Goal: Task Accomplishment & Management: Use online tool/utility

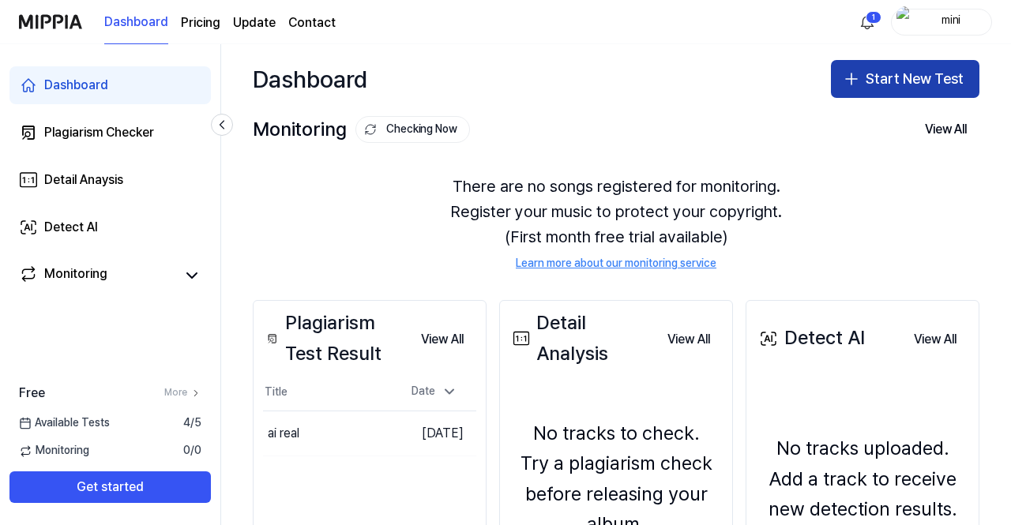
click at [851, 73] on icon "button" at bounding box center [851, 79] width 19 height 19
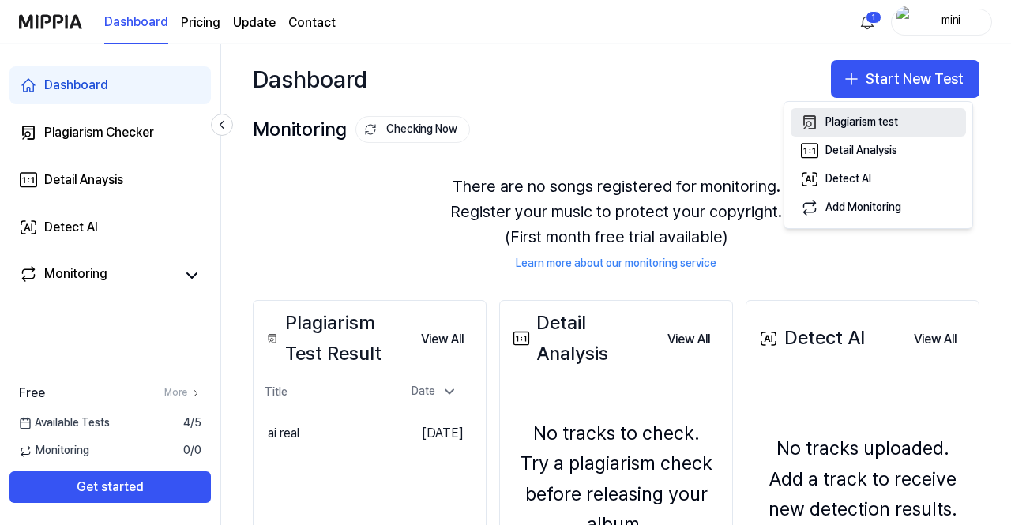
click at [860, 117] on div "Plagiarism test" at bounding box center [861, 123] width 73 height 16
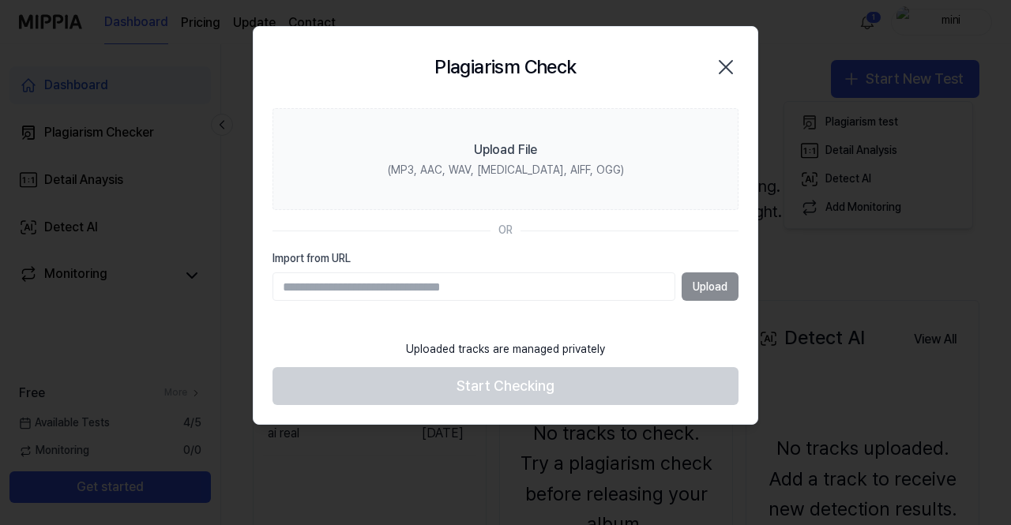
click at [631, 249] on section "Upload File (MP3, AAC, WAV, [MEDICAL_DATA], AIFF, OGG) OR Import from URL Upload" at bounding box center [506, 220] width 504 height 225
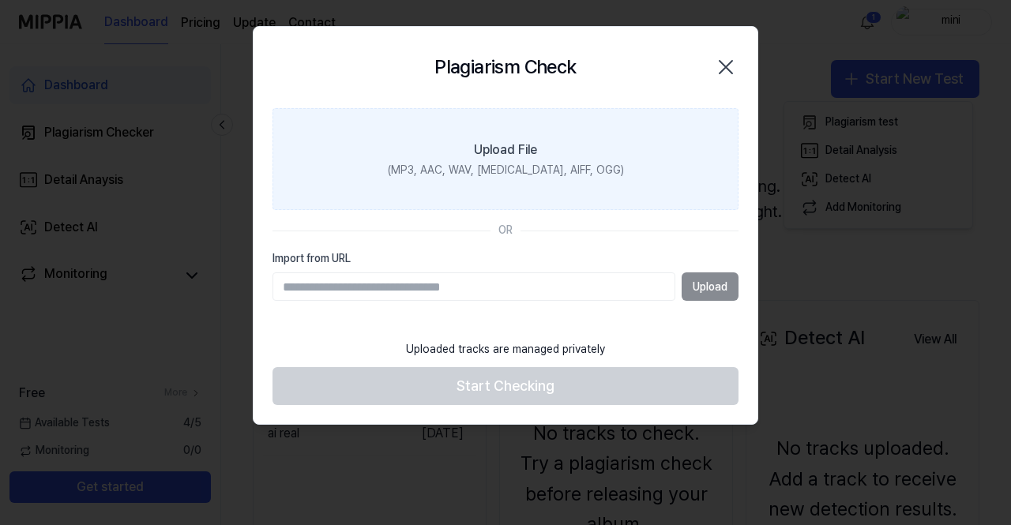
click at [533, 148] on div "Upload File" at bounding box center [505, 150] width 63 height 19
click at [0, 0] on input "Upload File (MP3, AAC, WAV, [MEDICAL_DATA], AIFF, OGG)" at bounding box center [0, 0] width 0 height 0
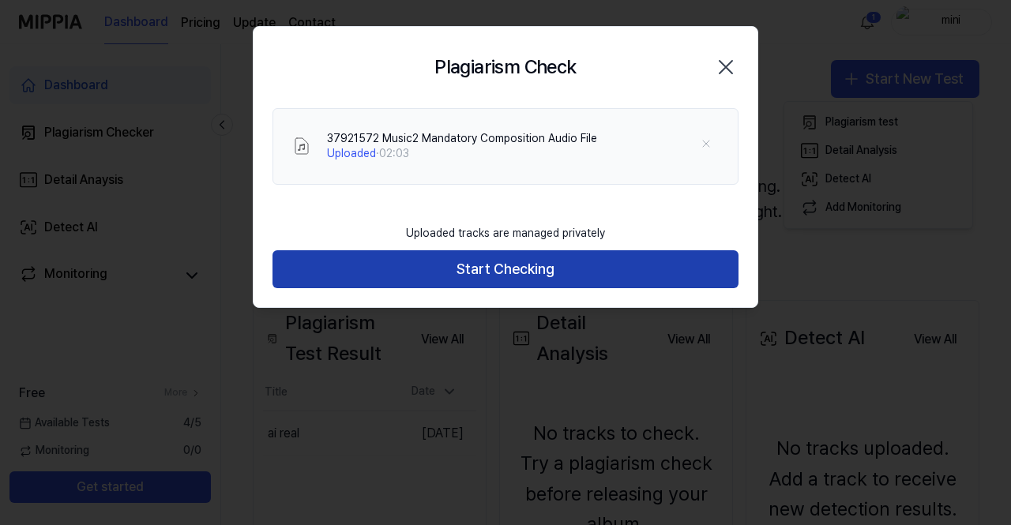
click at [499, 269] on button "Start Checking" at bounding box center [506, 269] width 466 height 38
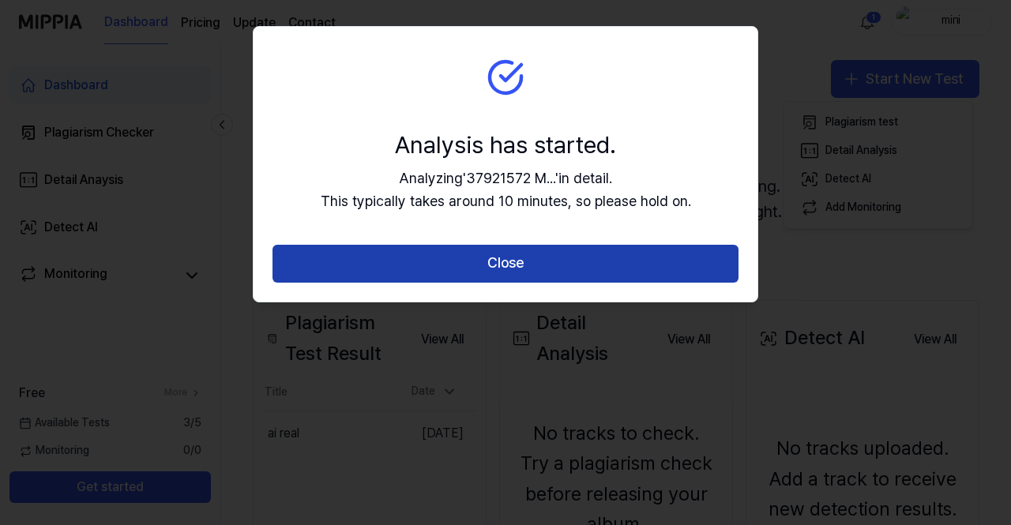
click at [526, 260] on button "Close" at bounding box center [506, 264] width 466 height 38
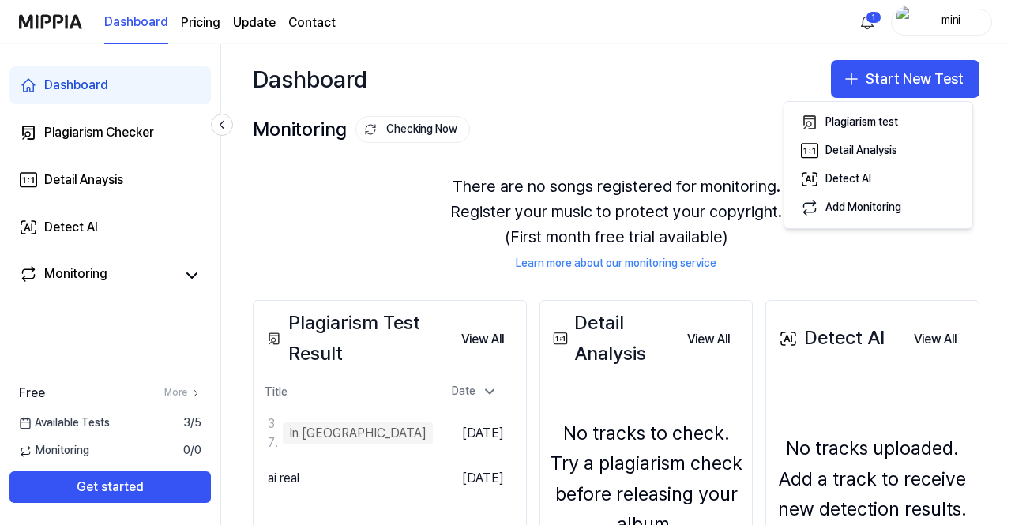
click at [116, 419] on div "Available Tests 3 / 5" at bounding box center [110, 423] width 220 height 16
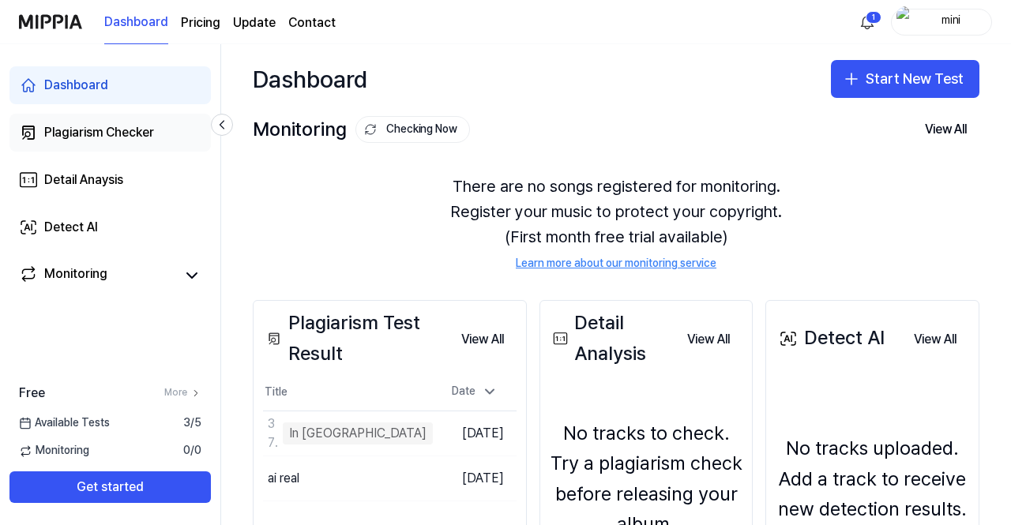
click at [137, 137] on div "Plagiarism Checker" at bounding box center [99, 132] width 110 height 19
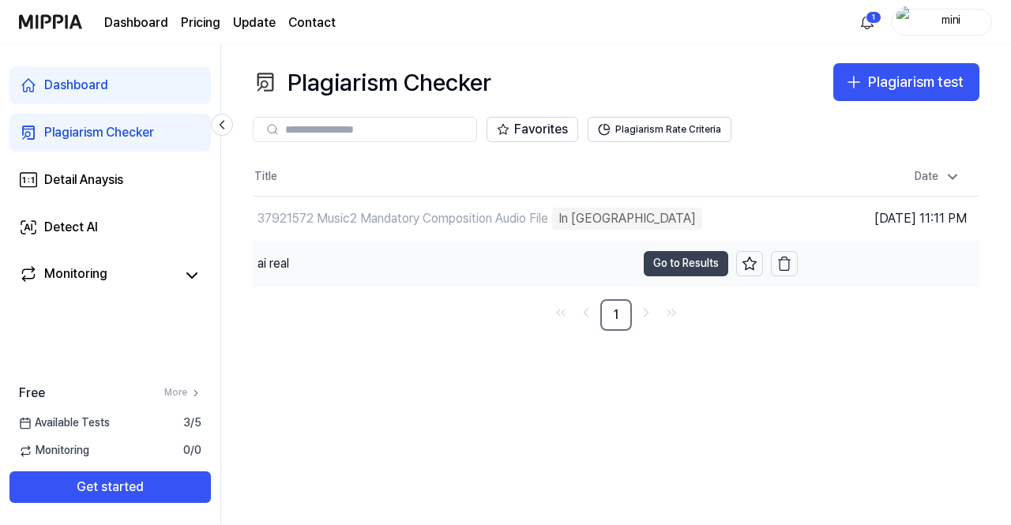
click at [686, 254] on button "Go to Results" at bounding box center [686, 263] width 85 height 25
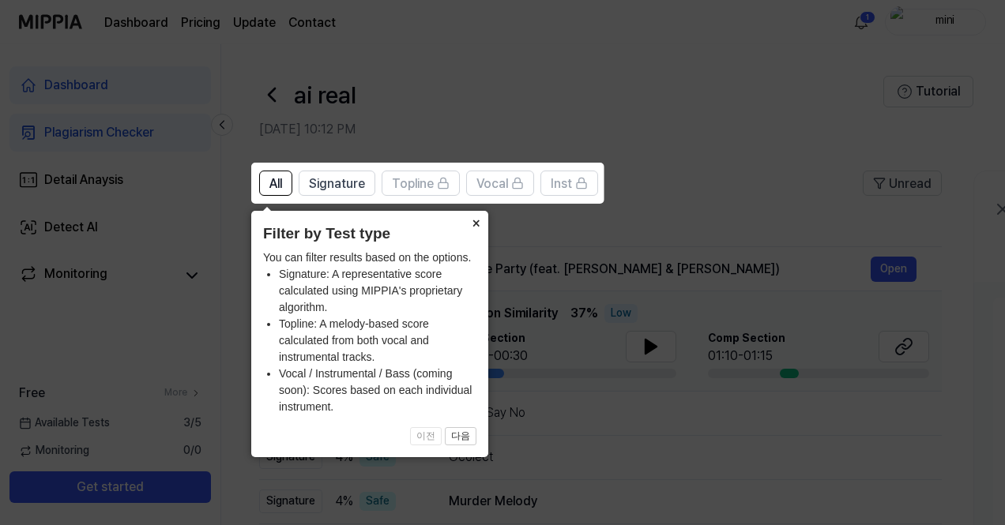
click at [475, 220] on button "×" at bounding box center [475, 222] width 25 height 22
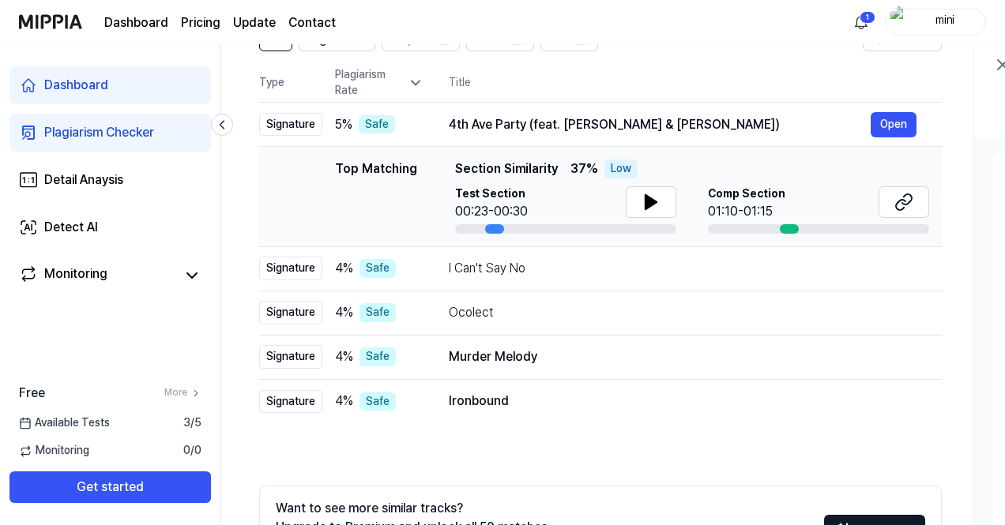
scroll to position [270, 0]
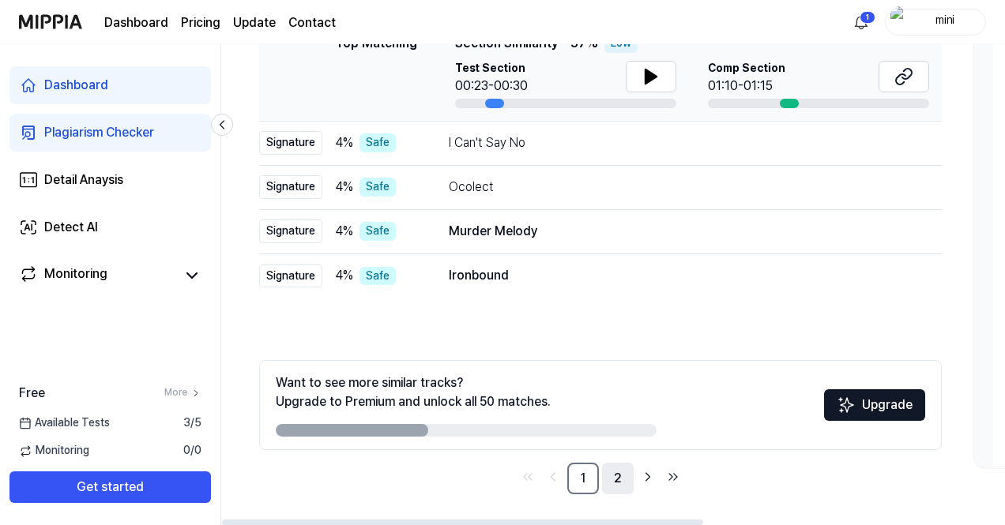
click at [620, 479] on link "2" at bounding box center [618, 479] width 32 height 32
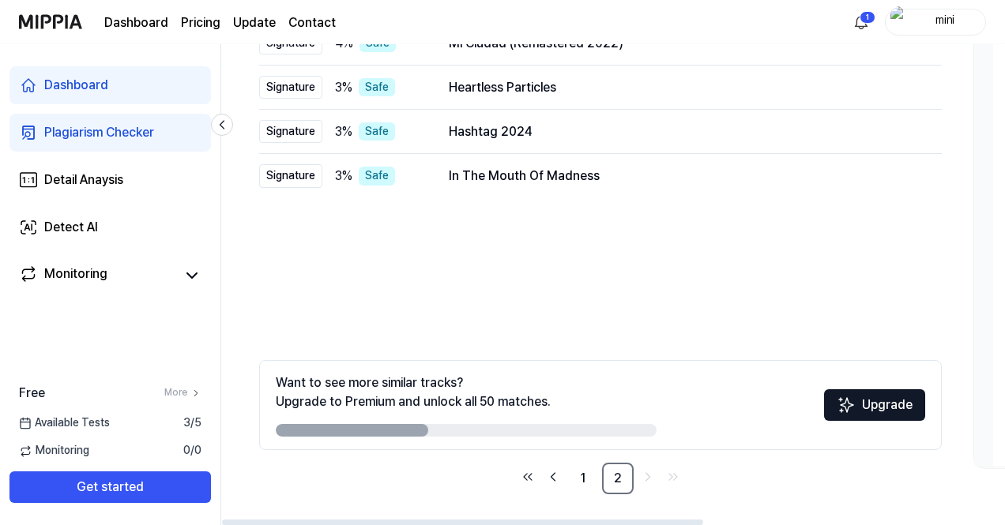
scroll to position [270, 0]
click at [577, 481] on link "1" at bounding box center [583, 479] width 32 height 32
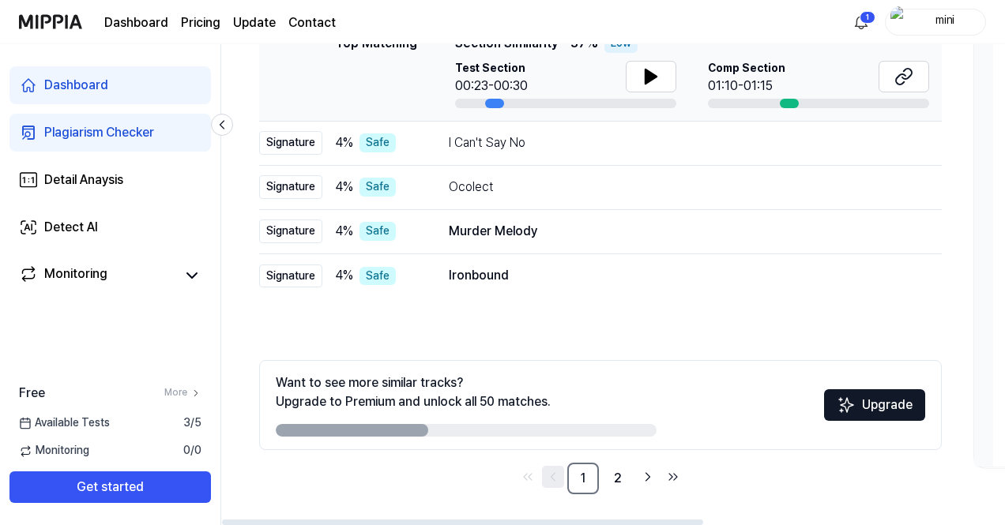
click at [554, 476] on icon "Go to previous page" at bounding box center [553, 477] width 16 height 19
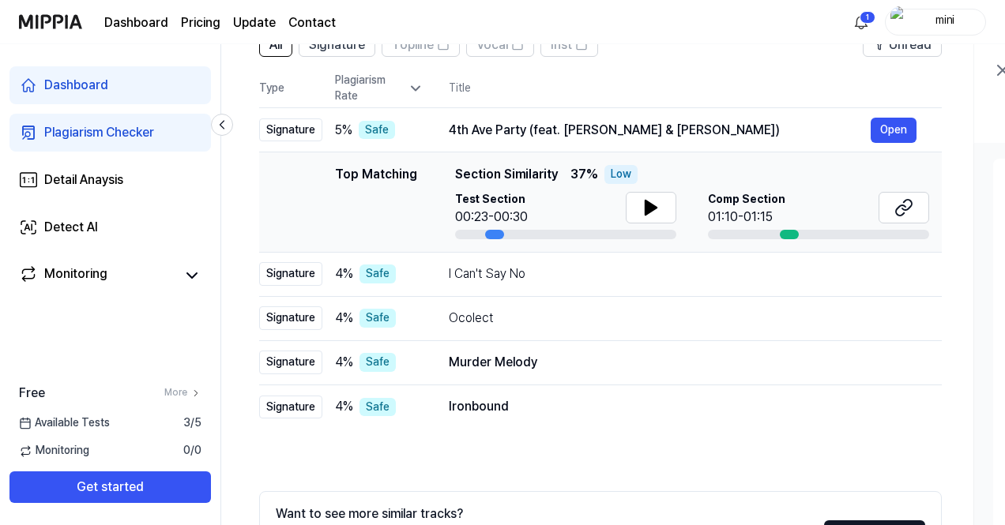
scroll to position [270, 0]
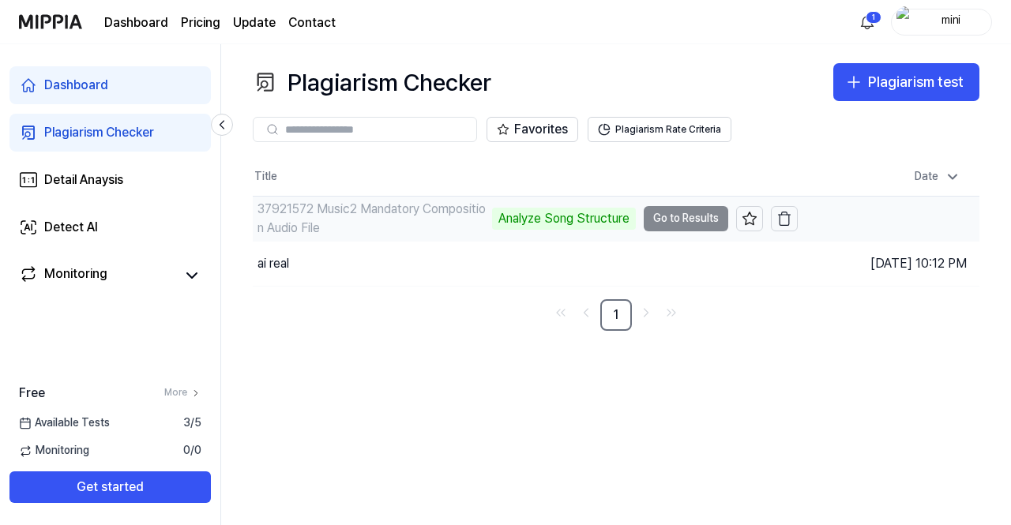
click at [588, 217] on div "Analyze Song Structure" at bounding box center [564, 219] width 144 height 22
click at [696, 216] on td "37921572 Music2 Mandatory Composition Audio File Analyze Song Structure Go to R…" at bounding box center [525, 219] width 545 height 44
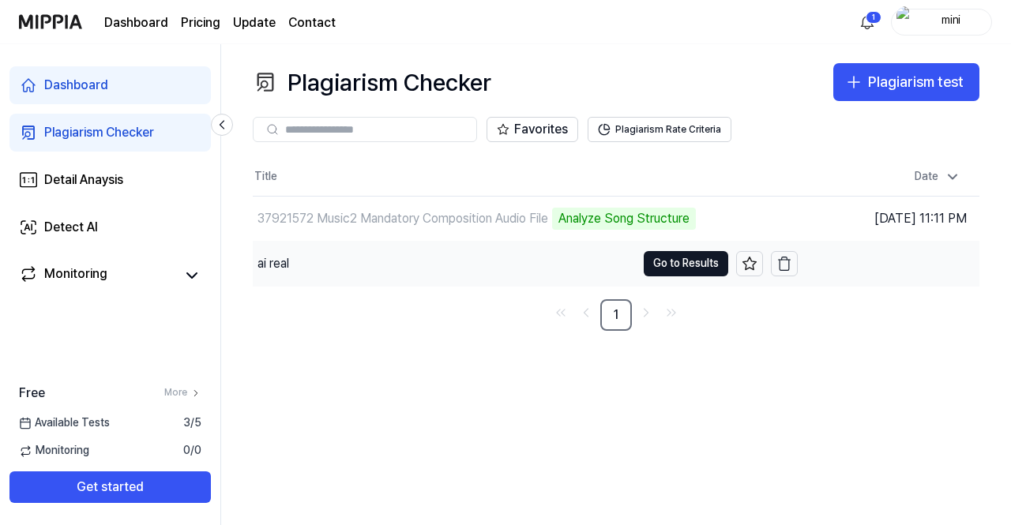
click at [432, 265] on div "ai real" at bounding box center [444, 264] width 383 height 44
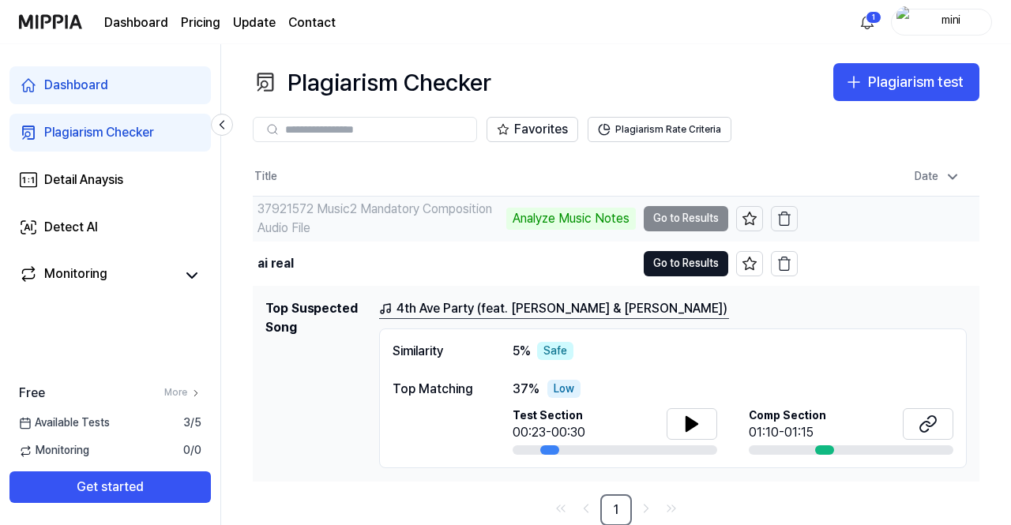
click at [382, 212] on div "37921572 Music2 Mandatory Composition Audio File" at bounding box center [379, 219] width 245 height 38
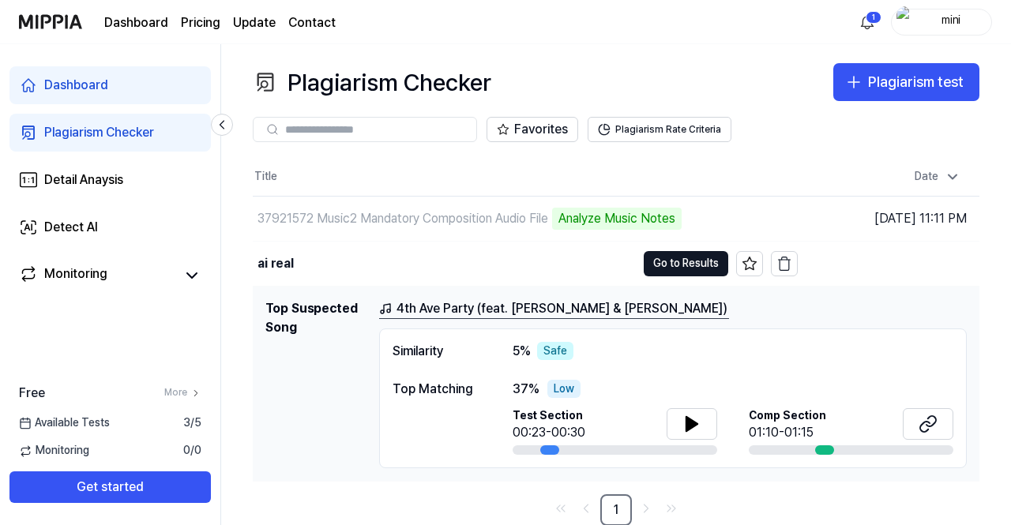
click at [329, 402] on h1 "Top Suspected Song" at bounding box center [315, 384] width 101 height 170
click at [445, 509] on nav "1" at bounding box center [616, 510] width 727 height 32
click at [98, 273] on div "Monitoring" at bounding box center [75, 276] width 63 height 22
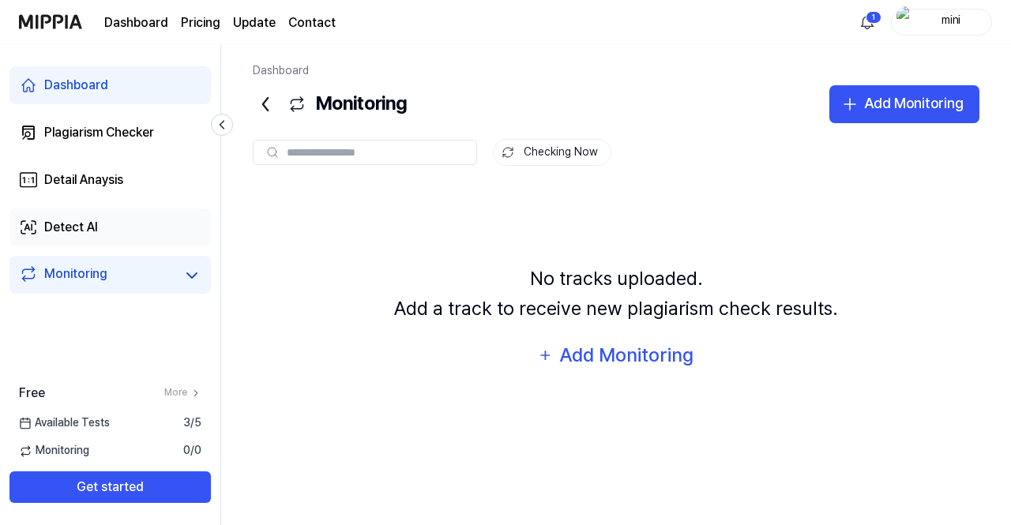
click at [138, 227] on link "Detect AI" at bounding box center [109, 228] width 201 height 38
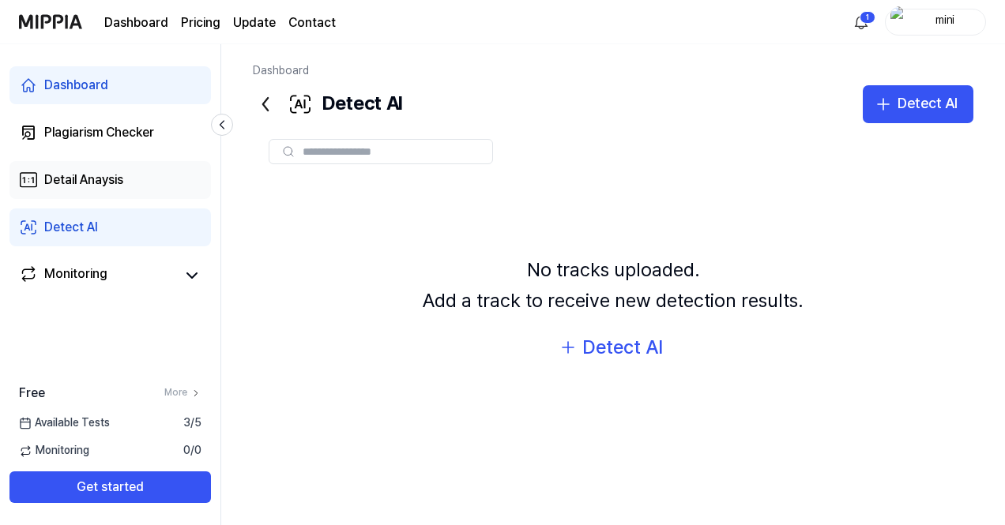
click at [123, 175] on div "Detail Anaysis" at bounding box center [83, 180] width 79 height 19
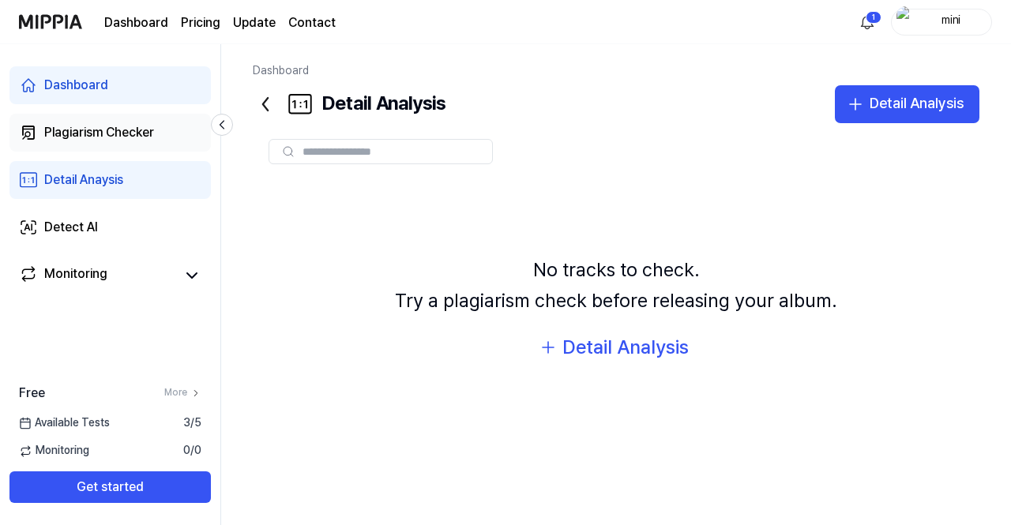
click at [131, 135] on div "Plagiarism Checker" at bounding box center [99, 132] width 110 height 19
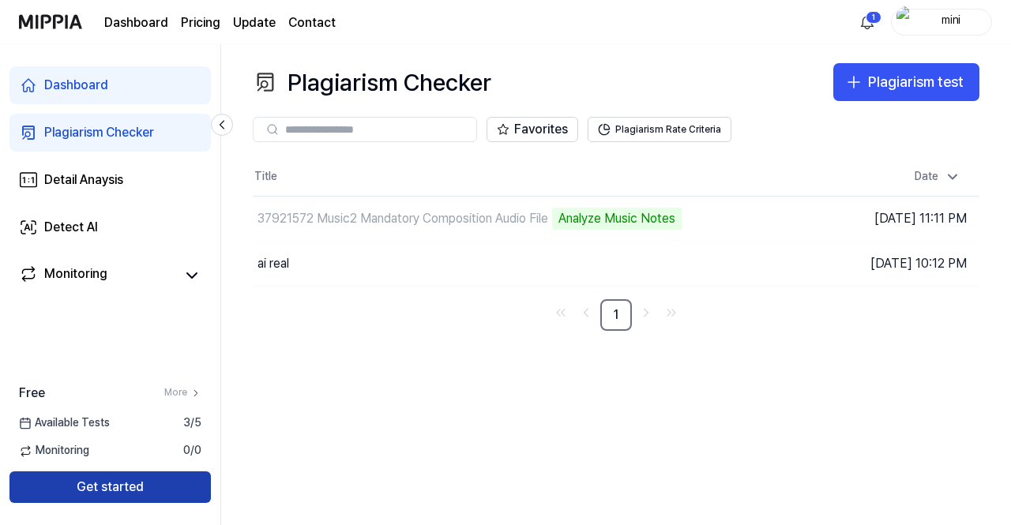
click at [117, 483] on button "Get started" at bounding box center [109, 488] width 201 height 32
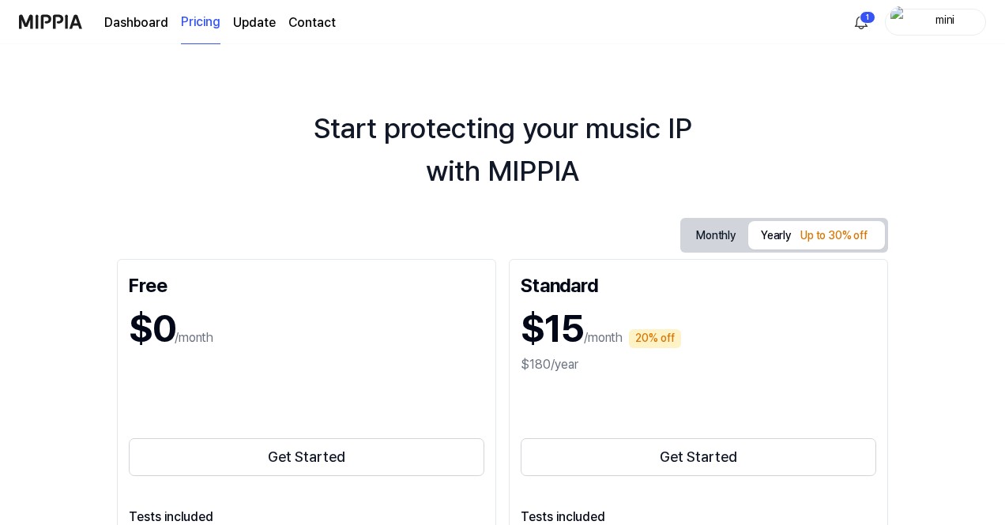
click at [132, 25] on link "Dashboard" at bounding box center [136, 22] width 64 height 19
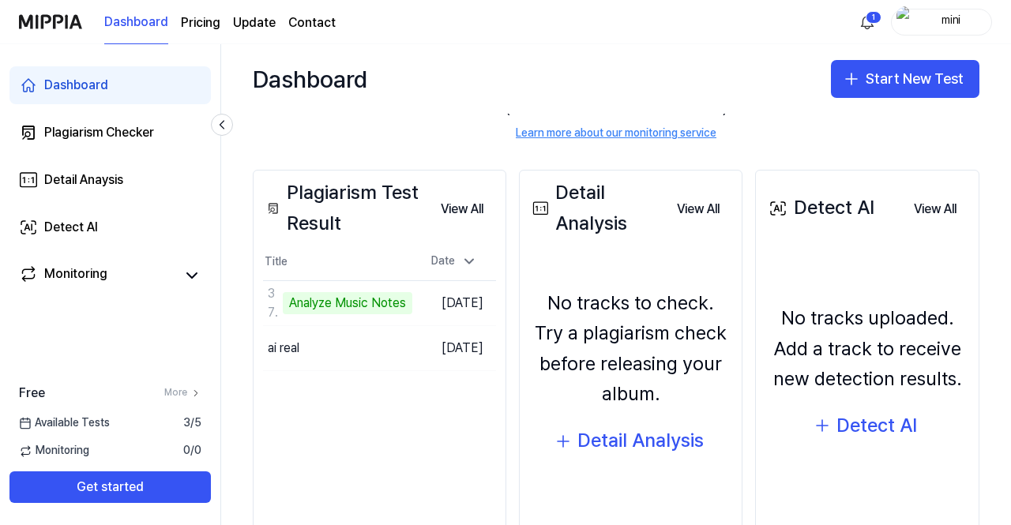
scroll to position [133, 0]
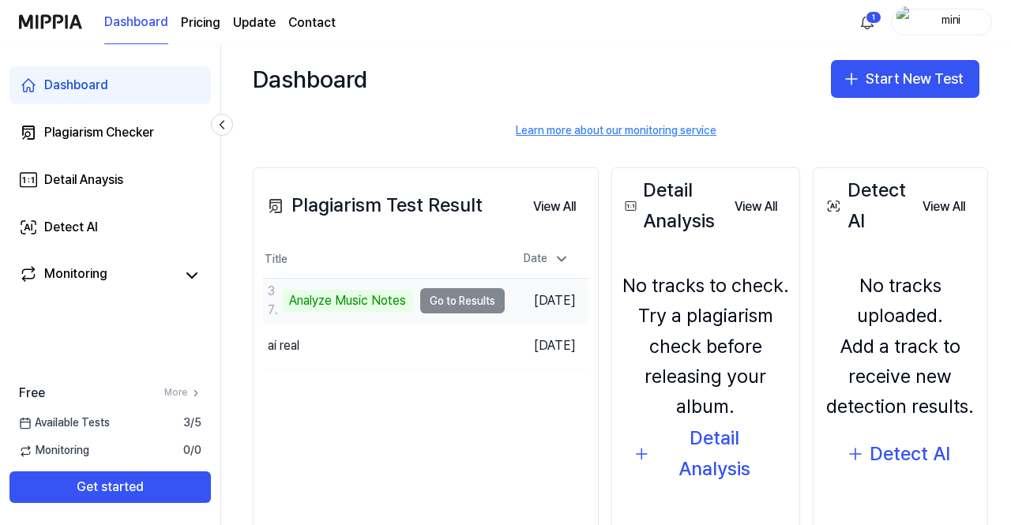
click at [327, 296] on div "Analyze Music Notes" at bounding box center [348, 301] width 130 height 22
click at [544, 305] on td "Sep 14, 2025" at bounding box center [547, 301] width 84 height 45
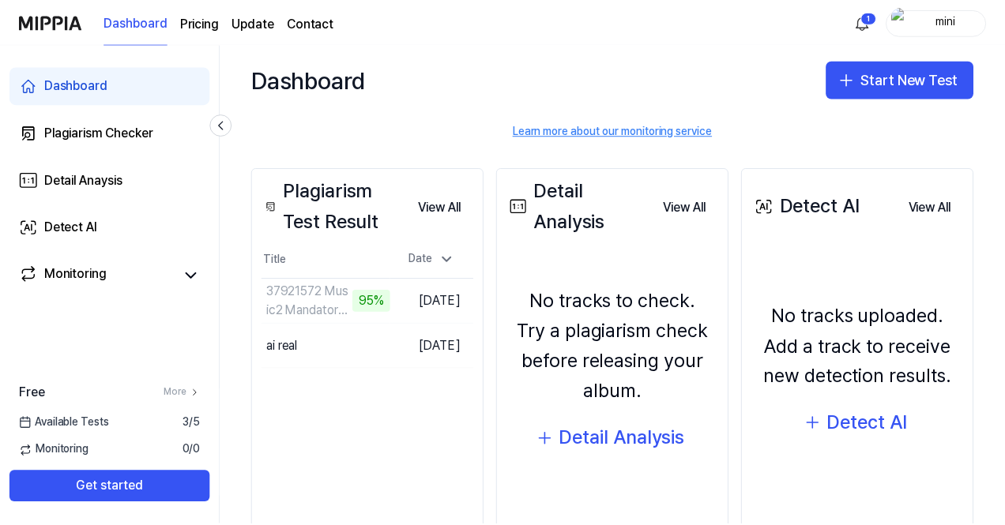
scroll to position [161, 0]
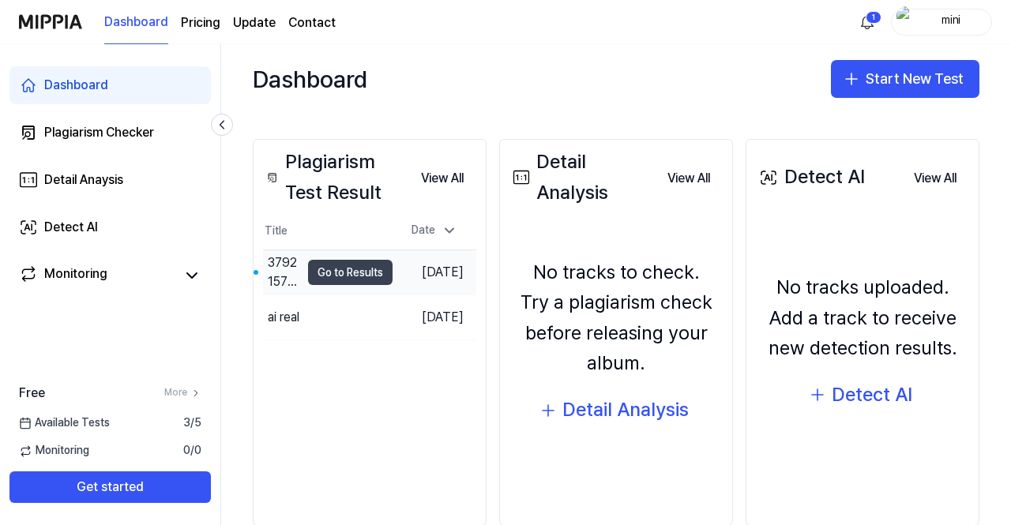
click at [347, 268] on button "Go to Results" at bounding box center [350, 272] width 85 height 25
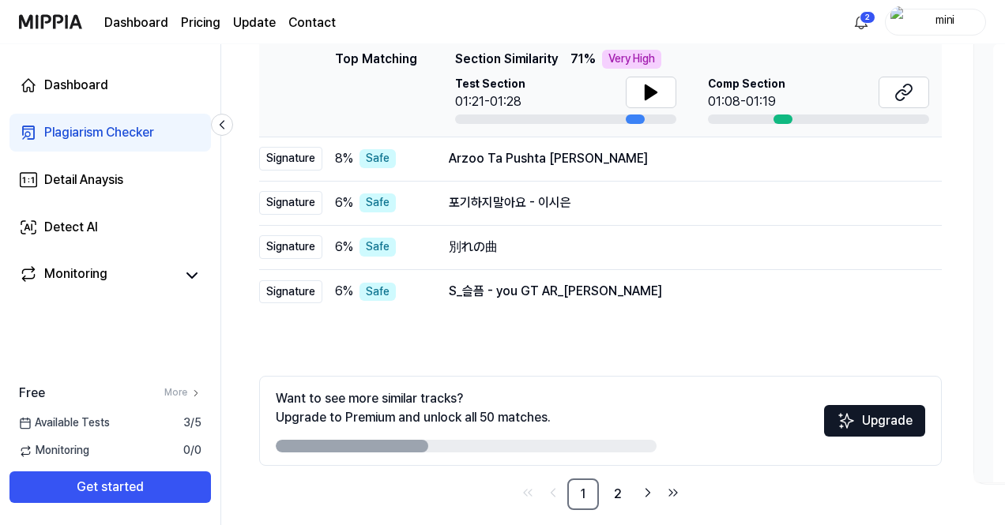
scroll to position [255, 0]
click at [653, 88] on icon at bounding box center [650, 91] width 19 height 19
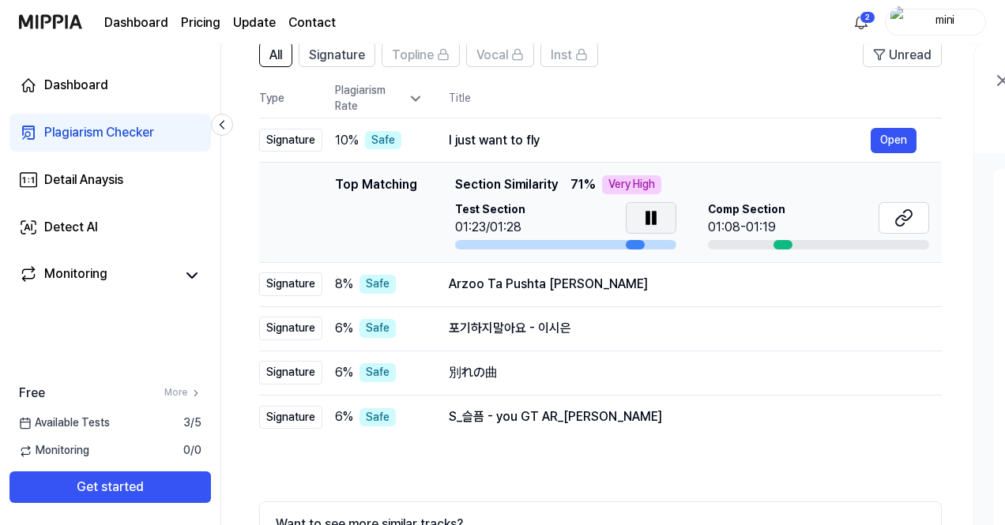
scroll to position [127, 0]
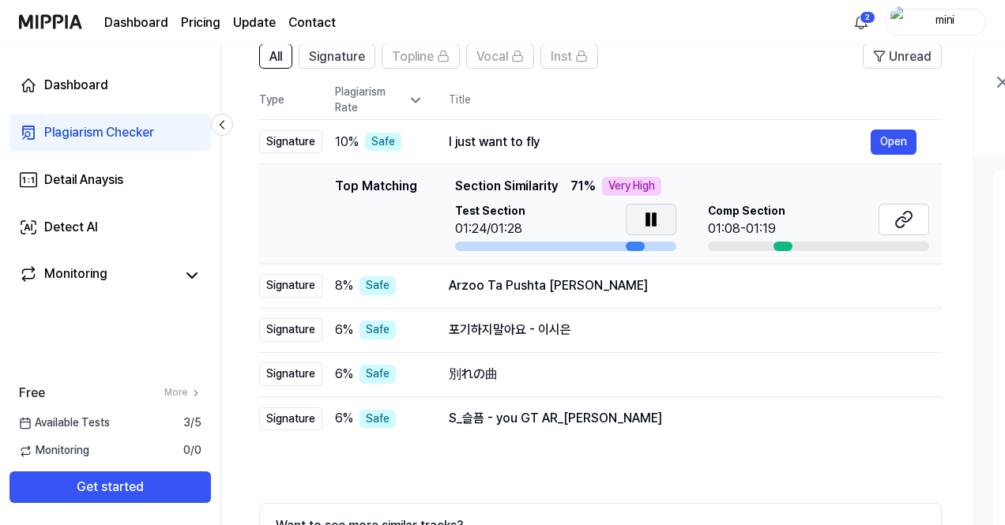
click at [649, 212] on icon at bounding box center [650, 219] width 19 height 19
click at [311, 287] on div "Signature" at bounding box center [290, 286] width 63 height 24
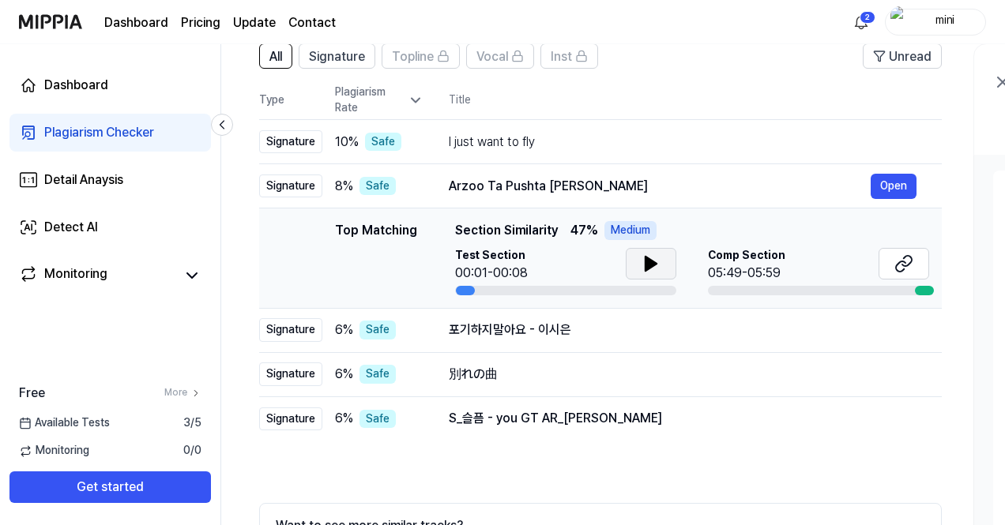
click at [646, 265] on icon at bounding box center [650, 264] width 11 height 14
click at [842, 236] on div "Top Matching Section Similarity 47 % Medium" at bounding box center [692, 230] width 474 height 19
click at [905, 263] on icon at bounding box center [903, 263] width 19 height 19
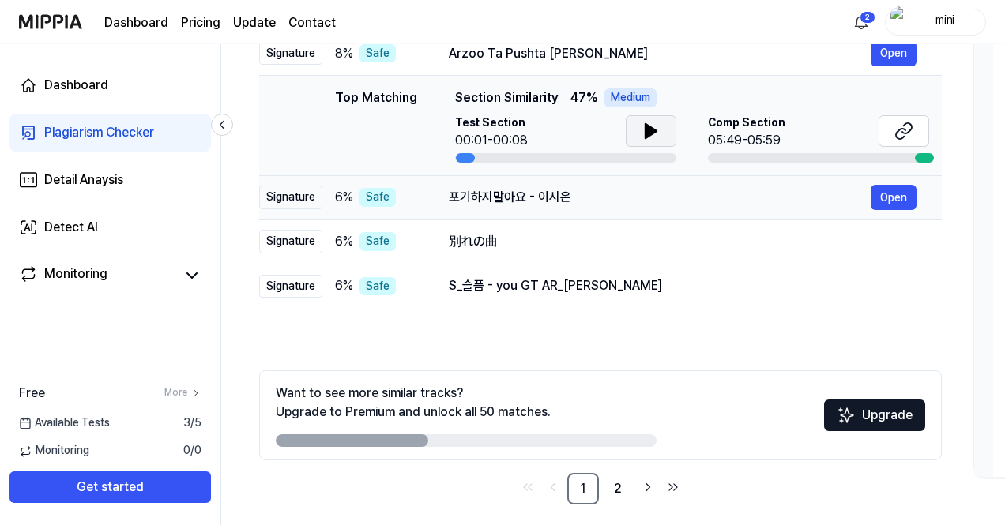
scroll to position [270, 0]
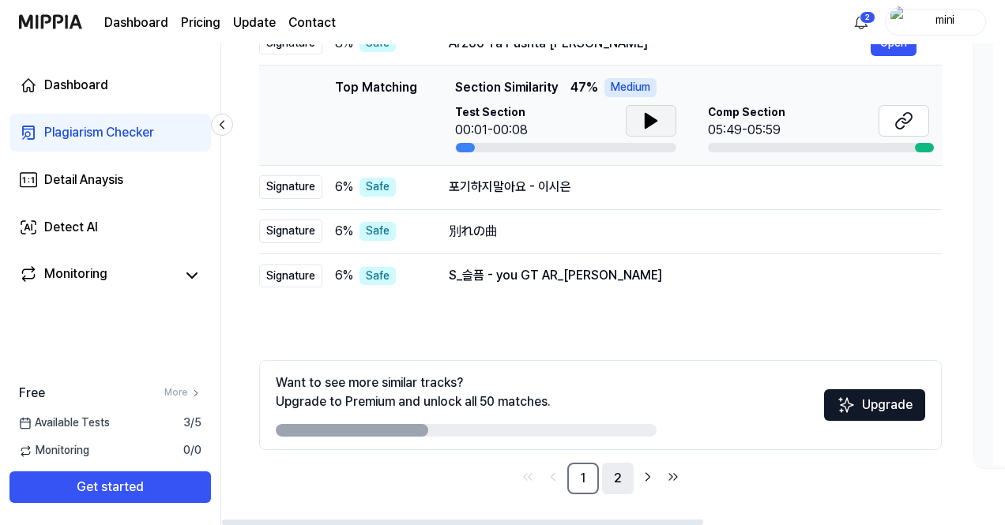
click at [609, 484] on link "2" at bounding box center [618, 479] width 32 height 32
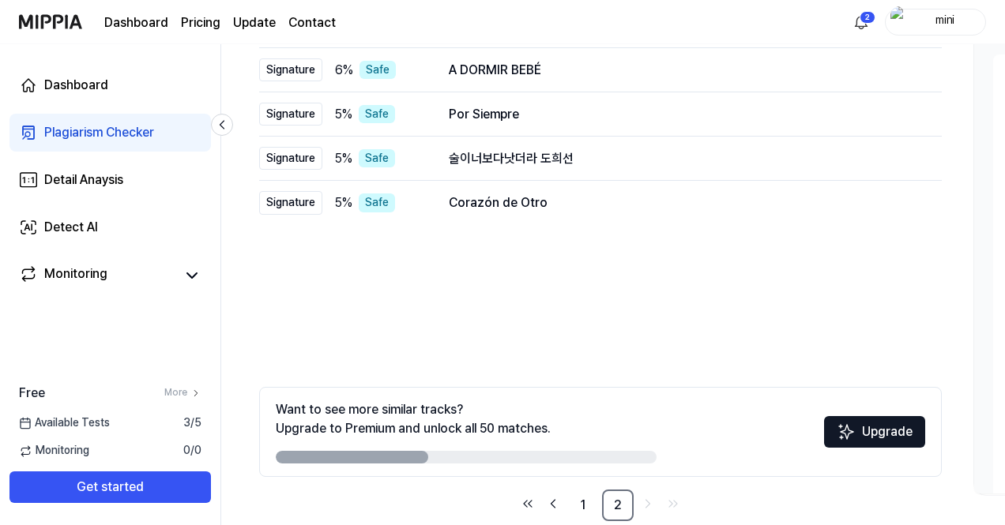
scroll to position [245, 0]
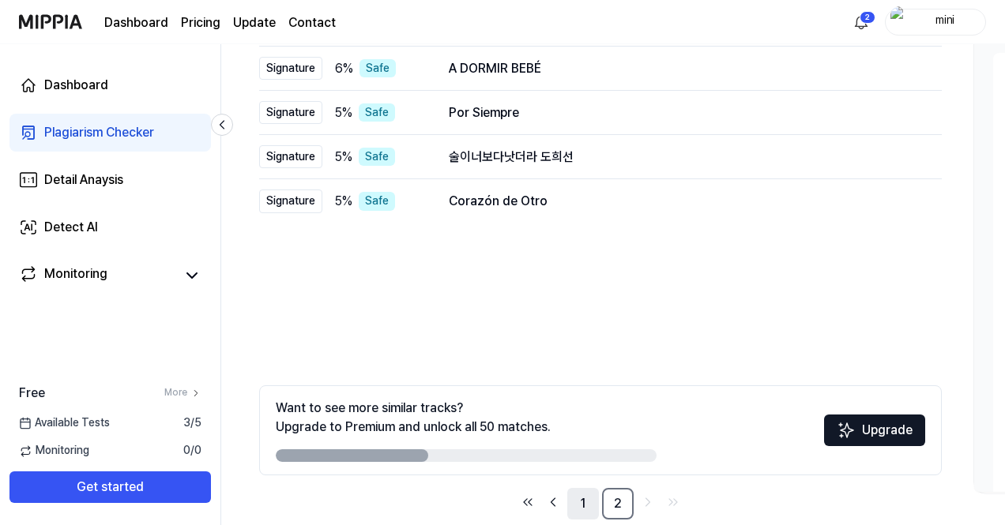
click at [575, 498] on link "1" at bounding box center [583, 504] width 32 height 32
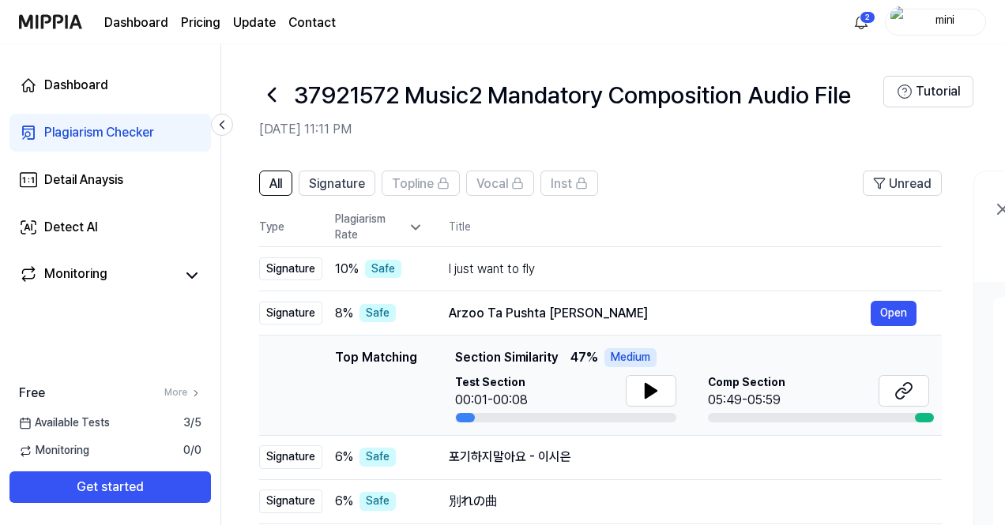
click at [533, 233] on th "Title" at bounding box center [695, 228] width 493 height 38
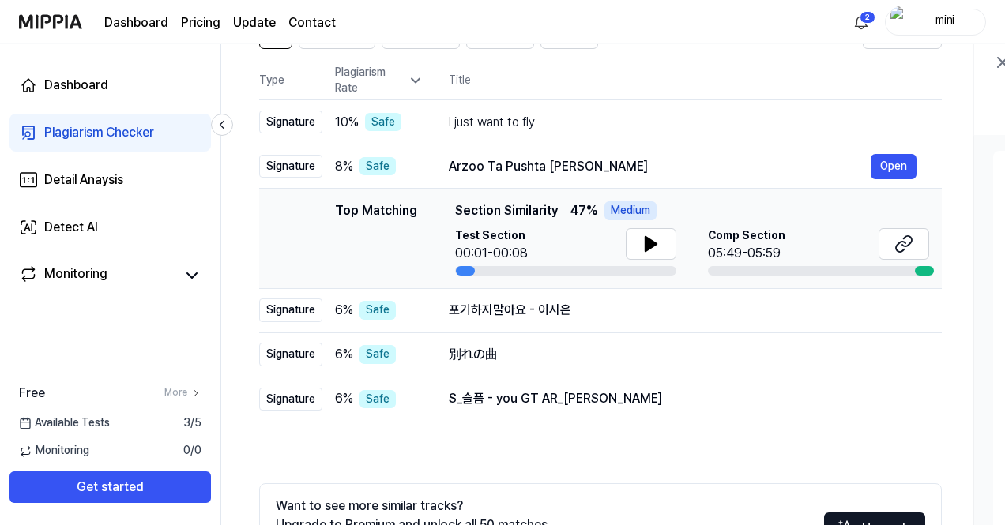
scroll to position [148, 0]
click at [430, 435] on div "All Signature Topline Vocal Inst Unread All Signature Topline Vocal Inst Type P…" at bounding box center [600, 320] width 682 height 594
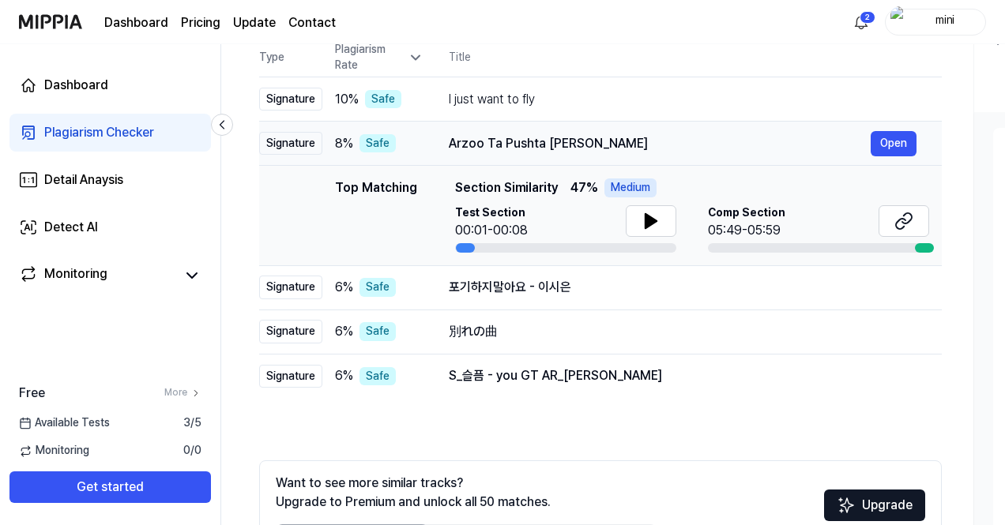
click at [415, 134] on div "8 % Safe" at bounding box center [379, 143] width 88 height 19
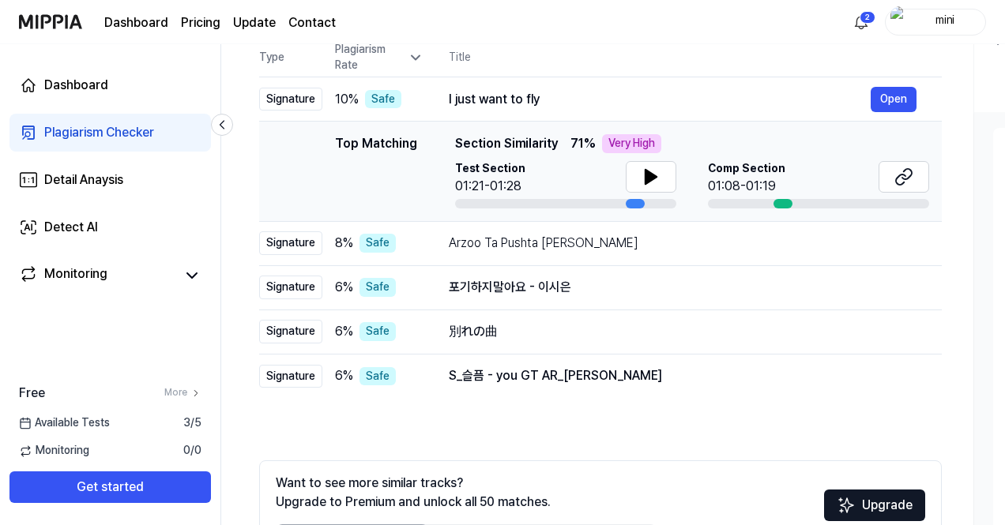
scroll to position [145, 0]
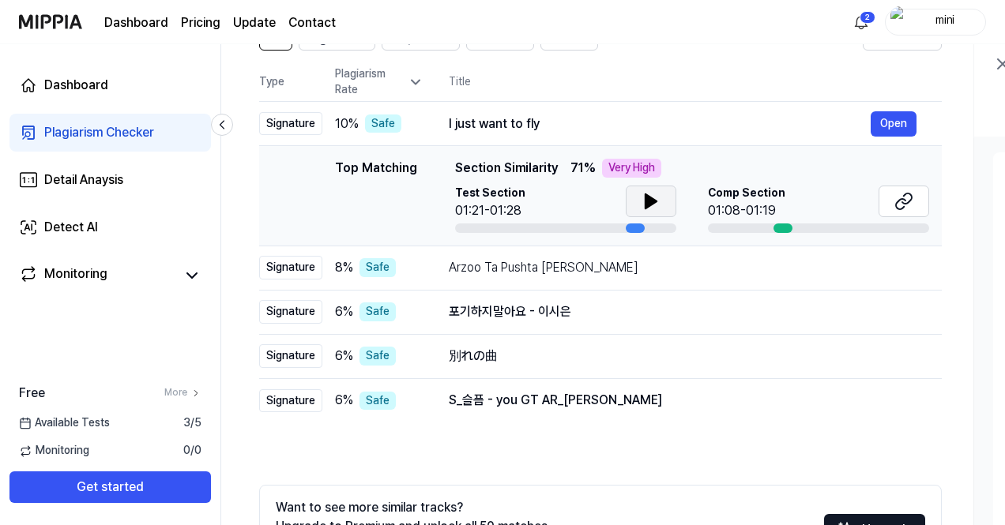
click at [641, 201] on icon at bounding box center [650, 201] width 19 height 19
click at [911, 196] on icon at bounding box center [906, 199] width 9 height 10
click at [656, 196] on icon at bounding box center [650, 201] width 19 height 19
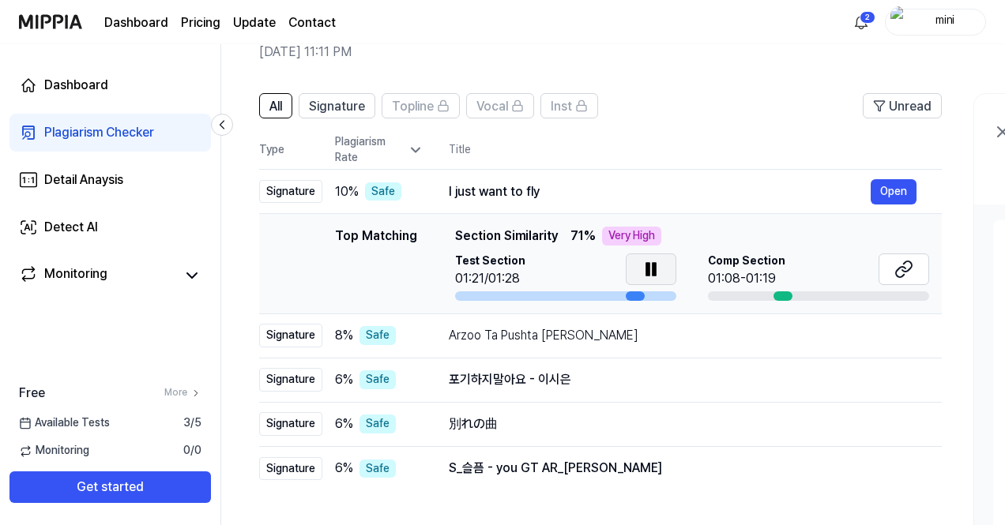
scroll to position [77, 0]
click at [655, 267] on icon at bounding box center [653, 270] width 3 height 13
click at [485, 189] on div "I just want to fly" at bounding box center [660, 192] width 422 height 19
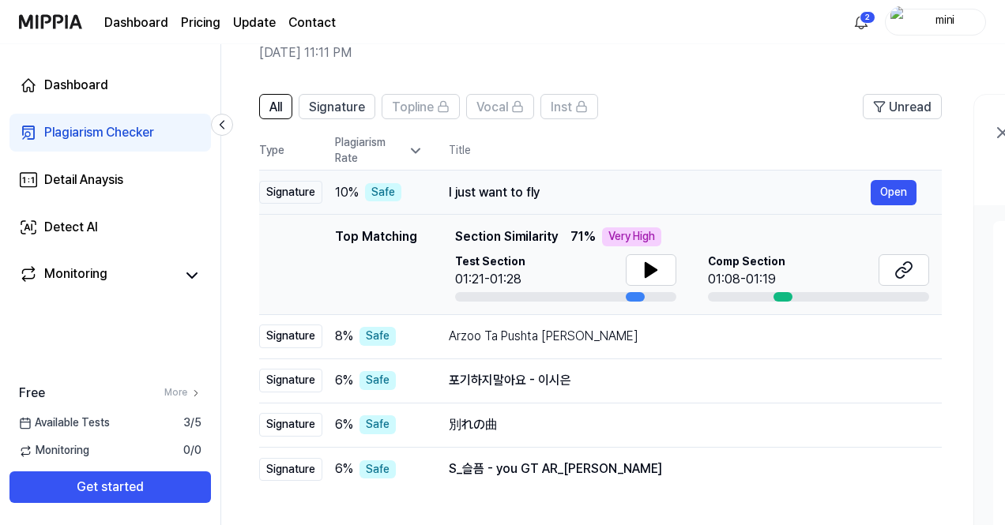
click at [419, 195] on div "10 % Safe" at bounding box center [379, 192] width 88 height 19
click at [309, 189] on div "Signature" at bounding box center [290, 193] width 63 height 24
click at [435, 191] on td "I just want to fly Open" at bounding box center [682, 193] width 518 height 44
click at [670, 181] on div "I just want to fly Open" at bounding box center [683, 192] width 468 height 25
click at [427, 345] on td "Arzoo Ta Pushta Lai Keleru Open" at bounding box center [682, 336] width 518 height 44
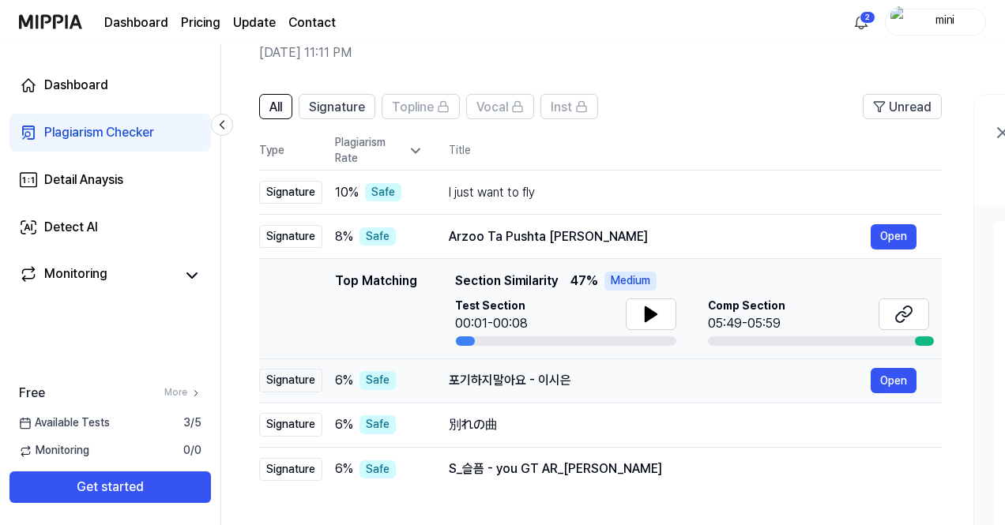
scroll to position [91, 0]
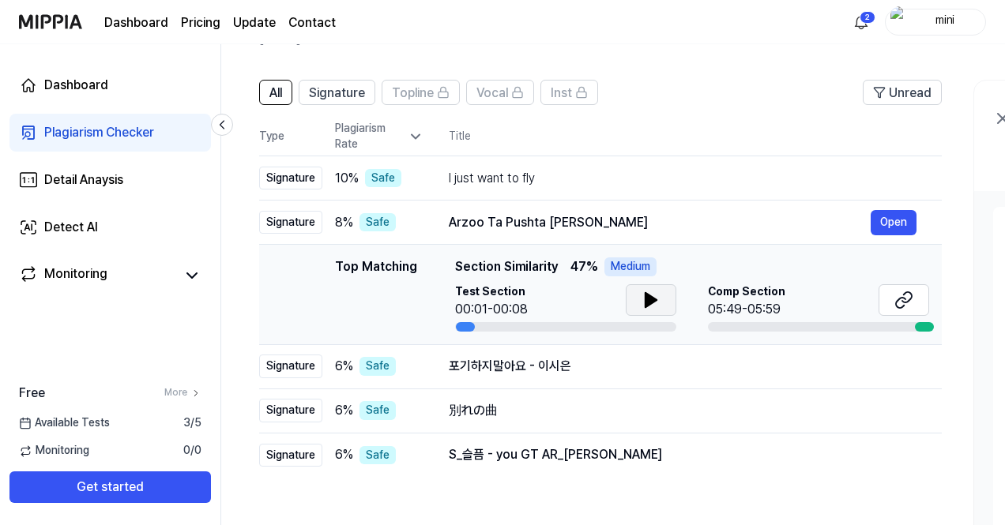
click at [655, 301] on icon at bounding box center [650, 300] width 19 height 19
click at [661, 295] on button at bounding box center [651, 300] width 51 height 32
click at [485, 367] on div "포기하지말아요 - 이시은" at bounding box center [660, 366] width 422 height 19
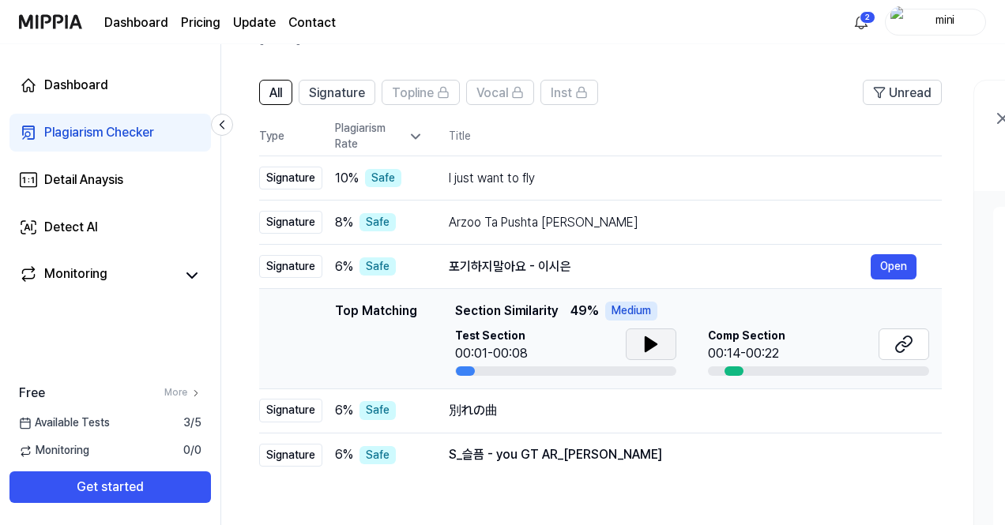
click at [641, 355] on button at bounding box center [651, 345] width 51 height 32
click at [653, 335] on icon at bounding box center [650, 344] width 19 height 19
click at [523, 413] on div "別れの曲" at bounding box center [660, 410] width 422 height 19
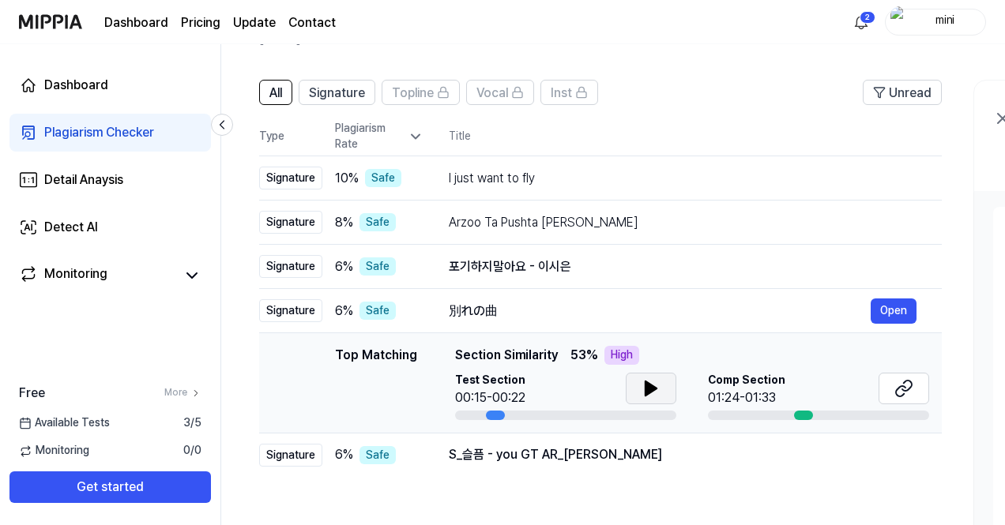
click at [641, 385] on icon at bounding box center [650, 388] width 19 height 19
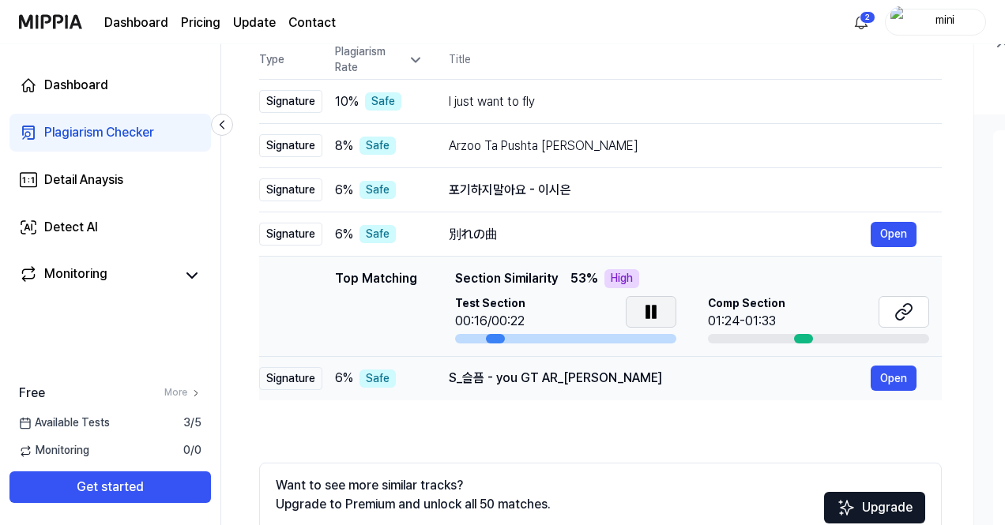
scroll to position [168, 0]
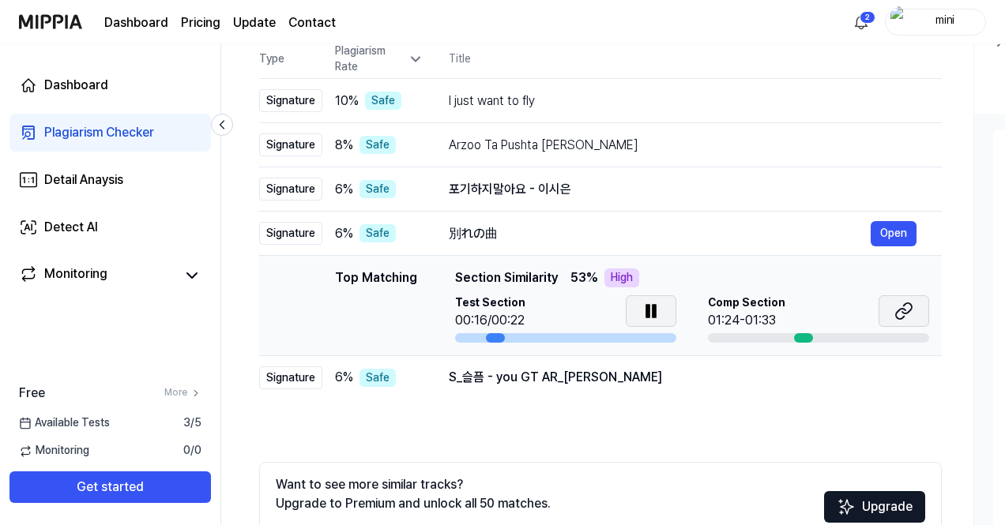
click at [908, 317] on icon at bounding box center [903, 311] width 19 height 19
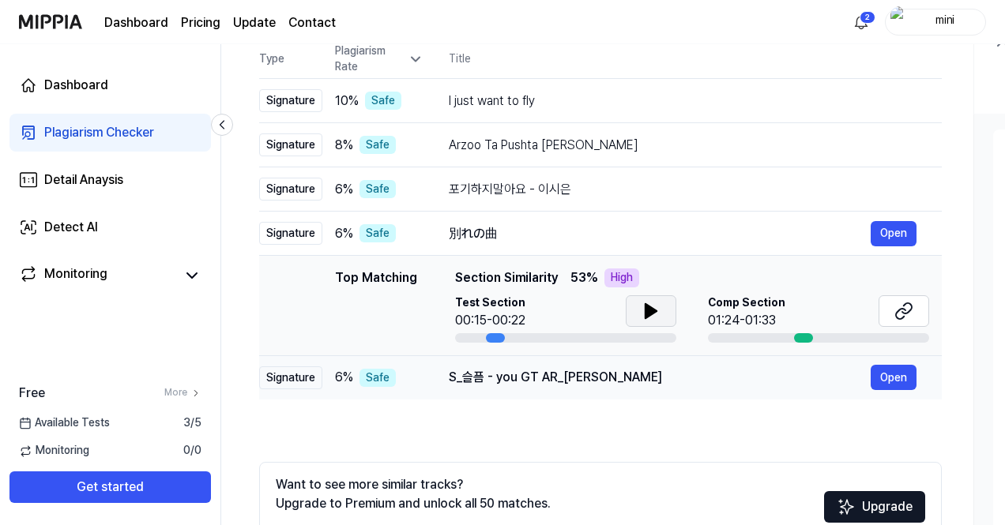
click at [381, 393] on td "6 % Safe" at bounding box center [372, 377] width 101 height 44
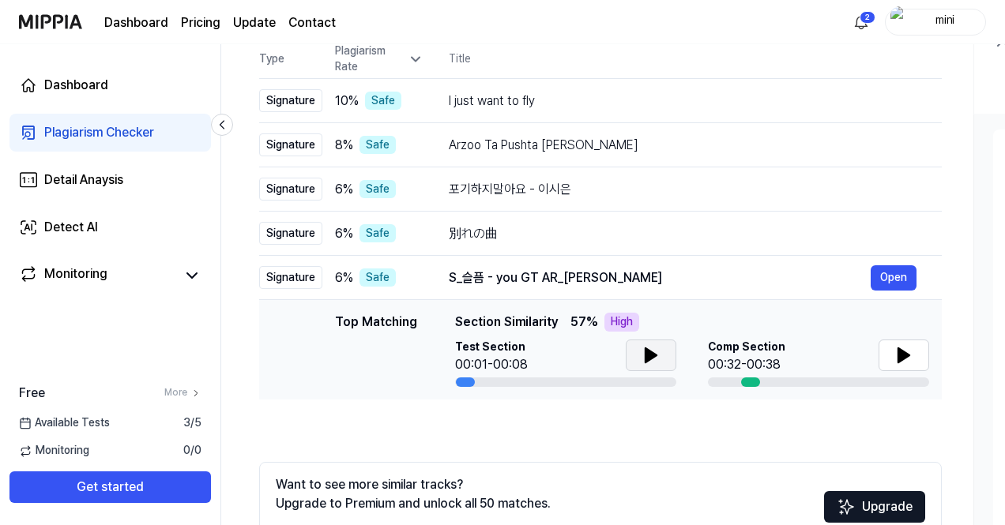
click at [645, 355] on icon at bounding box center [650, 355] width 11 height 14
click at [652, 351] on icon at bounding box center [653, 355] width 3 height 13
click at [901, 356] on icon at bounding box center [903, 355] width 11 height 14
click at [905, 355] on icon at bounding box center [906, 355] width 3 height 13
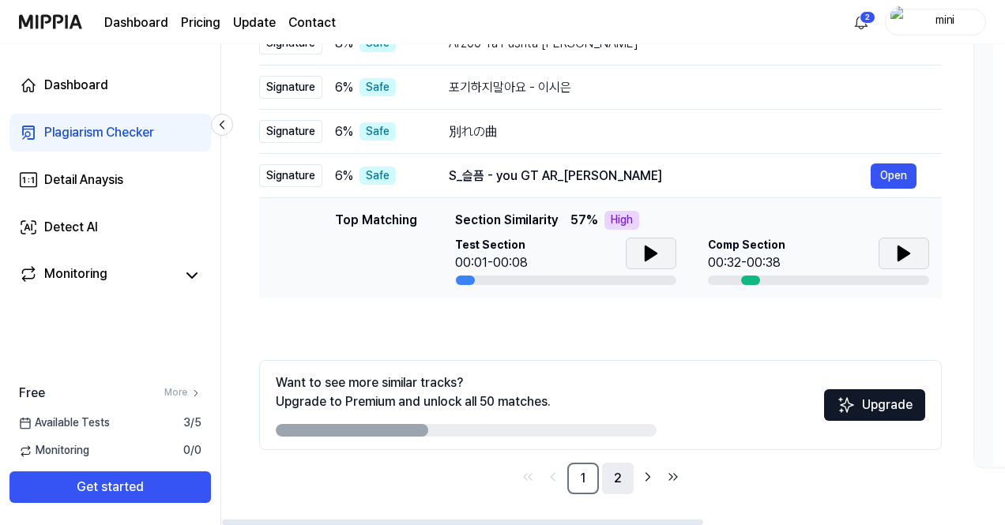
click at [615, 483] on link "2" at bounding box center [618, 479] width 32 height 32
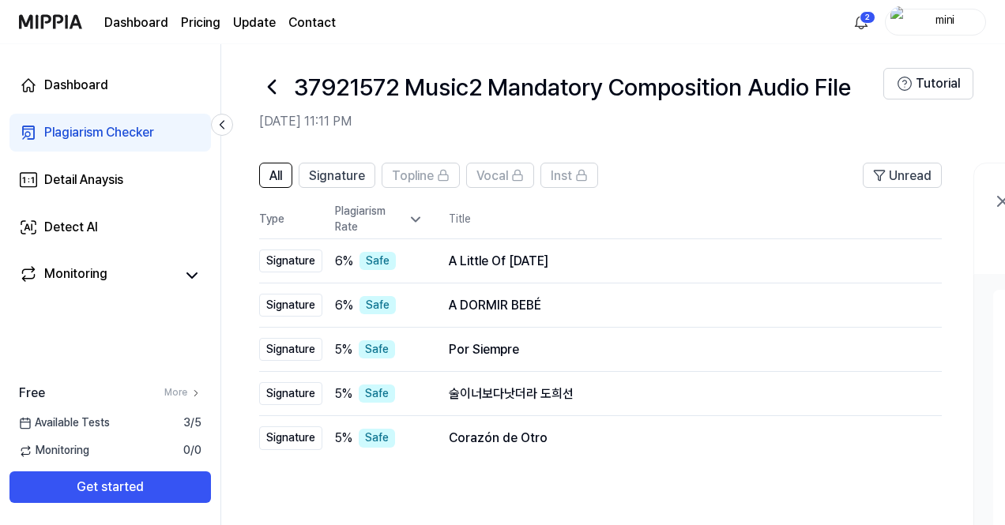
scroll to position [3, 0]
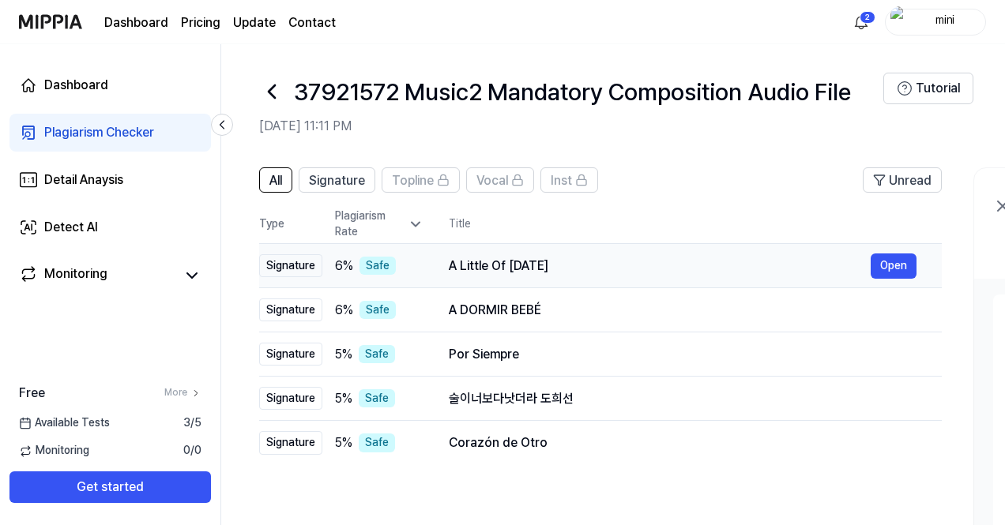
click at [451, 272] on div "A Little Of Tomorrow" at bounding box center [660, 266] width 422 height 19
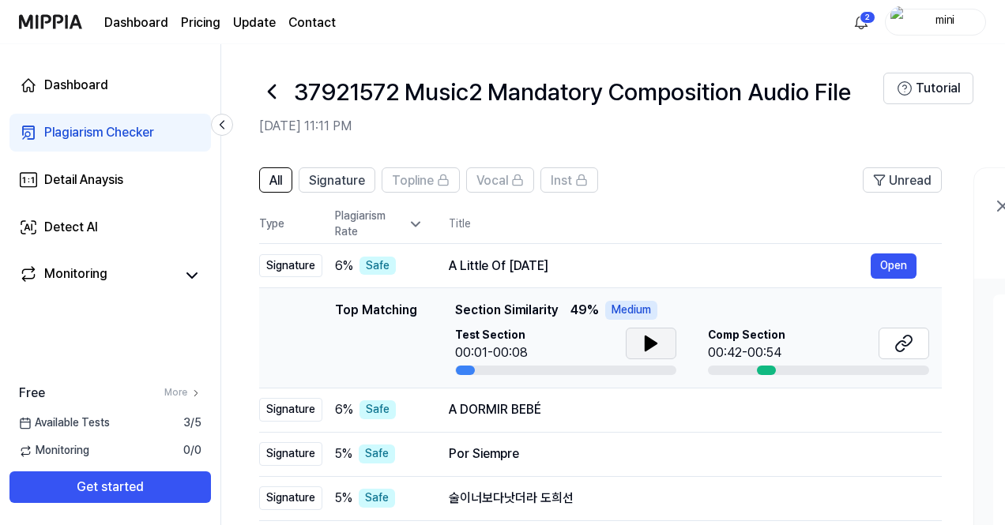
click at [645, 339] on icon at bounding box center [650, 343] width 11 height 14
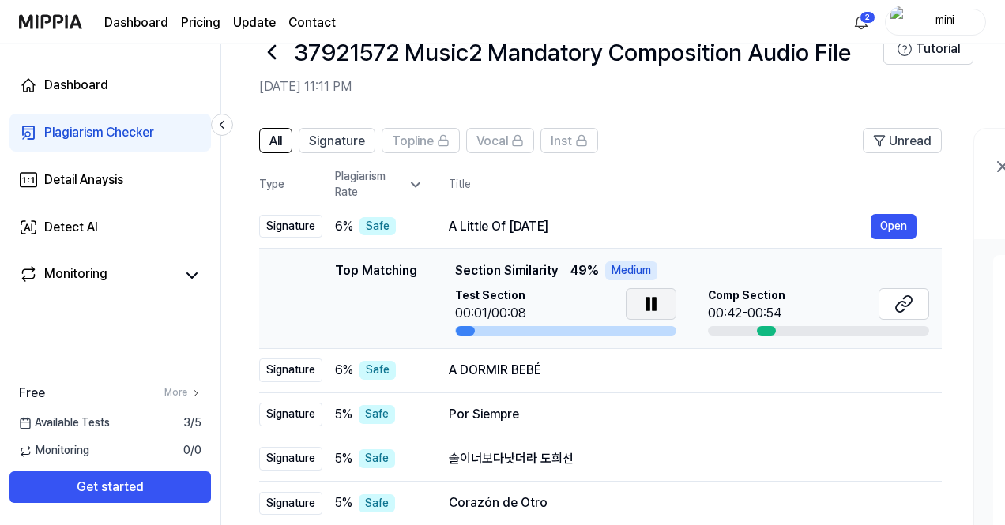
scroll to position [44, 0]
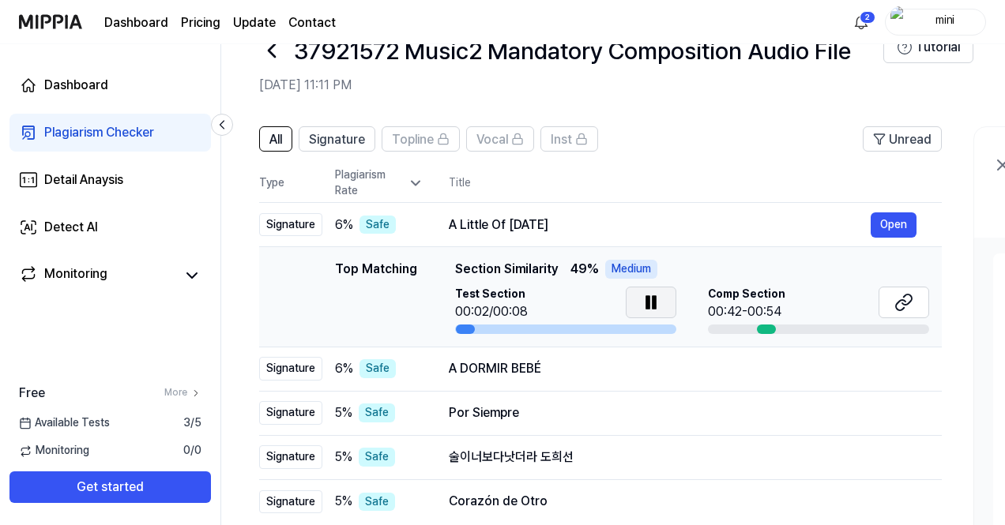
click at [652, 299] on icon at bounding box center [653, 302] width 3 height 13
click at [564, 374] on div "A DORMIR BEBÉ" at bounding box center [660, 368] width 422 height 19
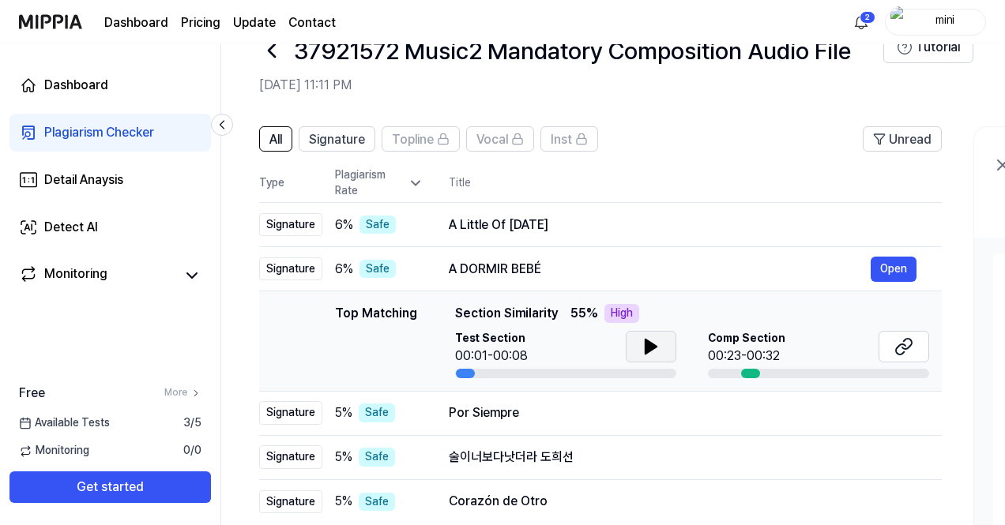
click at [646, 345] on icon at bounding box center [650, 347] width 11 height 14
click at [660, 356] on button at bounding box center [651, 347] width 51 height 32
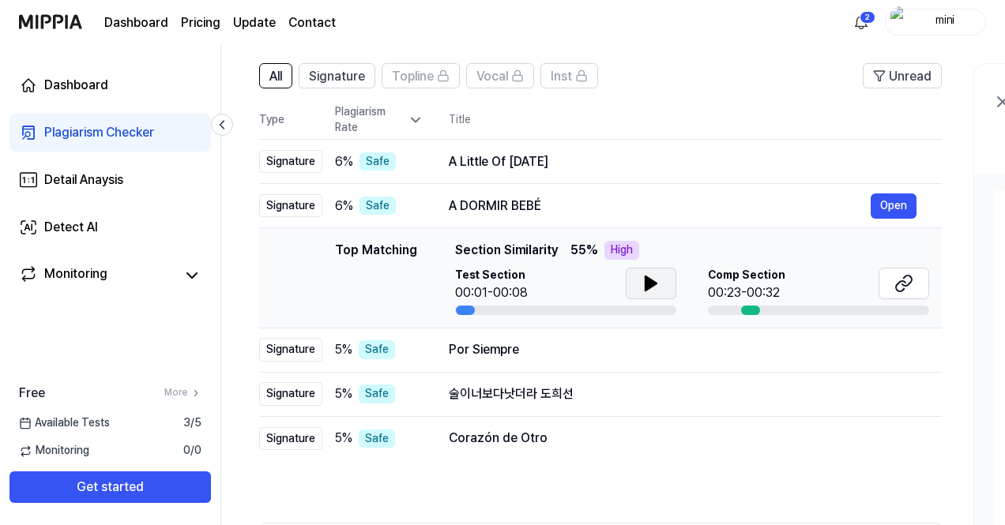
scroll to position [111, 0]
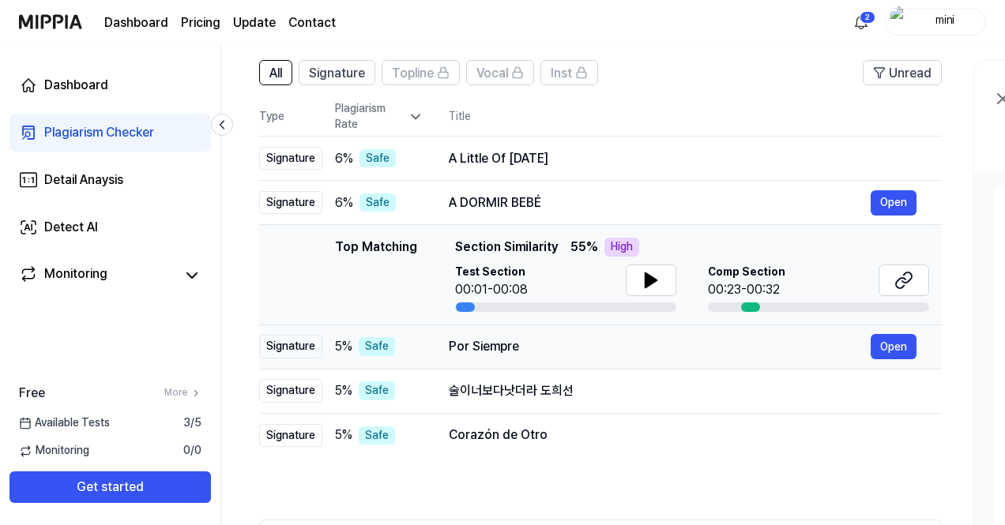
click at [530, 348] on div "Por Siempre" at bounding box center [660, 346] width 422 height 19
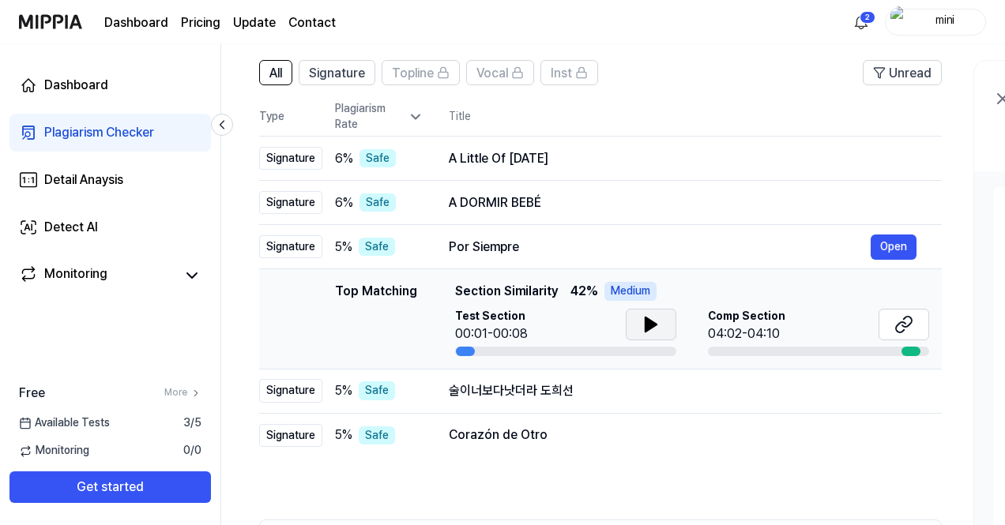
click at [646, 333] on icon at bounding box center [650, 324] width 19 height 19
click at [541, 394] on div "술이너보다낫더라 도희선" at bounding box center [660, 391] width 422 height 19
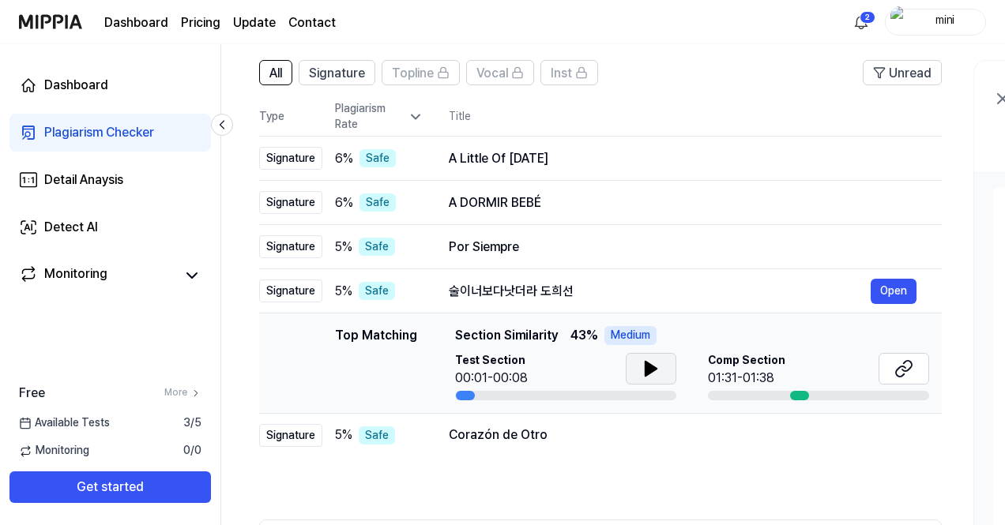
click at [630, 367] on button at bounding box center [651, 369] width 51 height 32
click at [655, 366] on icon at bounding box center [653, 369] width 3 height 13
click at [551, 423] on div "Corazón de Otro Open" at bounding box center [683, 435] width 468 height 25
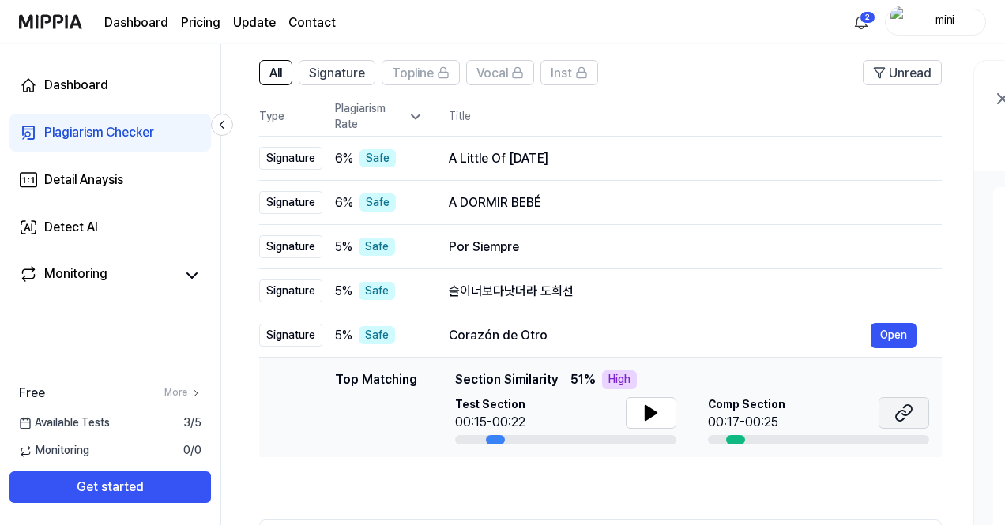
click at [912, 423] on button at bounding box center [903, 413] width 51 height 32
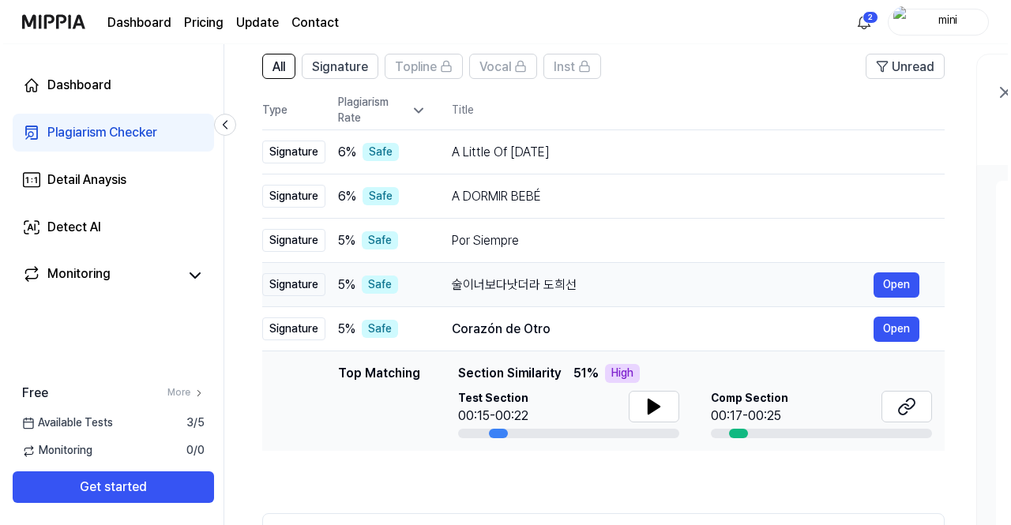
scroll to position [0, 0]
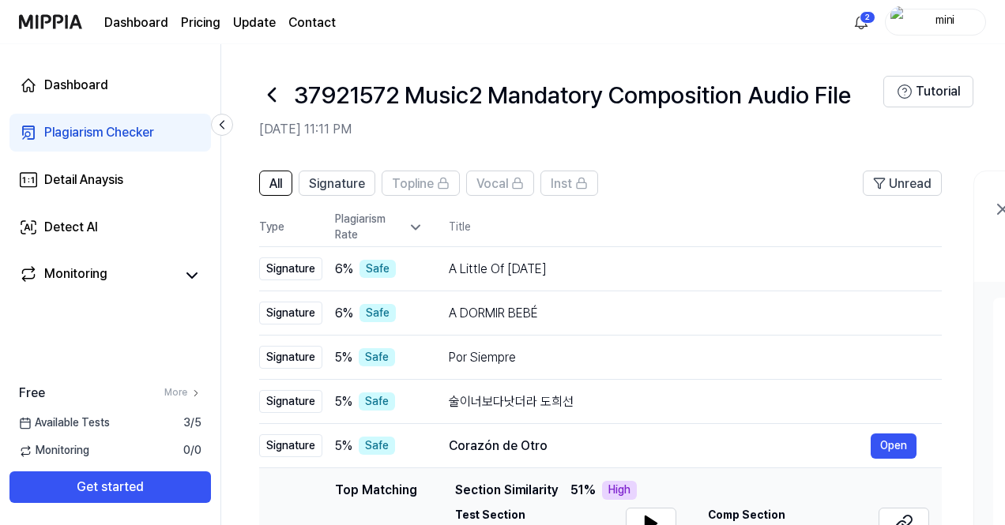
click at [272, 94] on icon at bounding box center [271, 94] width 25 height 25
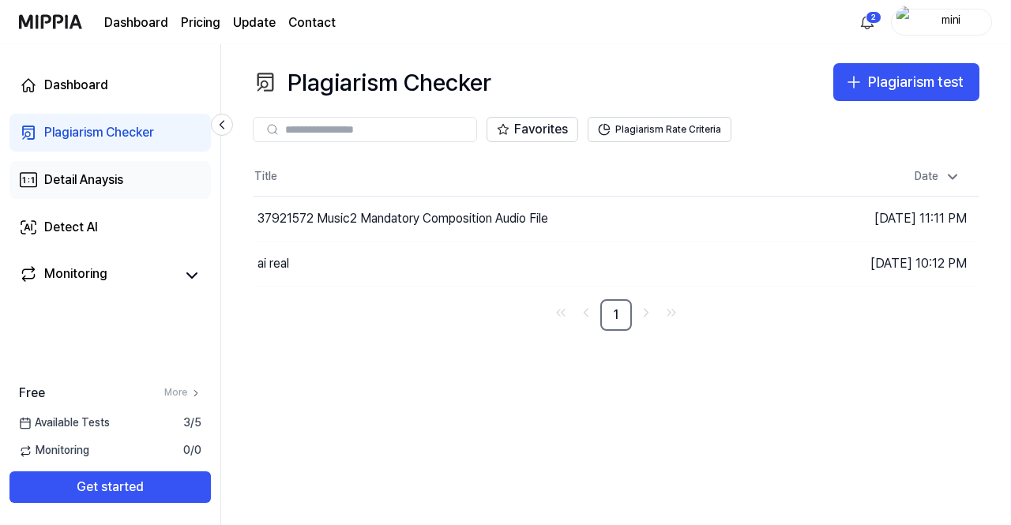
click at [111, 176] on div "Detail Anaysis" at bounding box center [83, 180] width 79 height 19
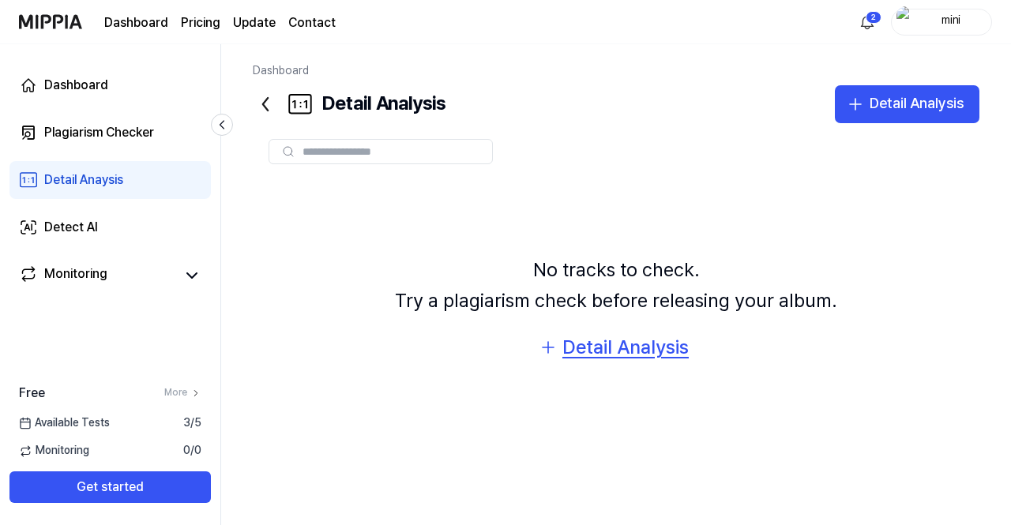
click at [629, 353] on div "Detail Analysis" at bounding box center [625, 348] width 126 height 30
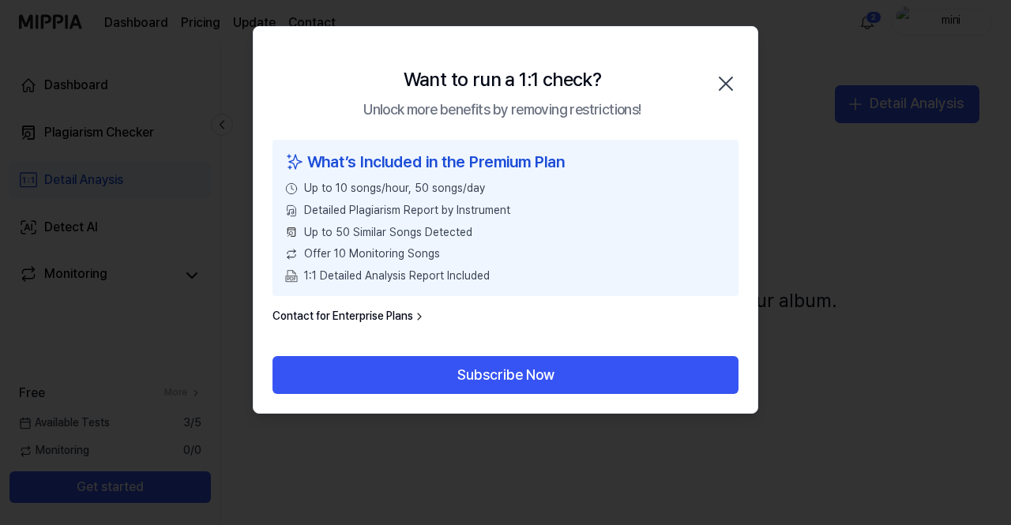
click at [739, 75] on div "Want to run a 1:1 check? Unlock more benefits by removing restrictions! Close" at bounding box center [506, 83] width 504 height 113
click at [722, 81] on icon "button" at bounding box center [725, 83] width 25 height 25
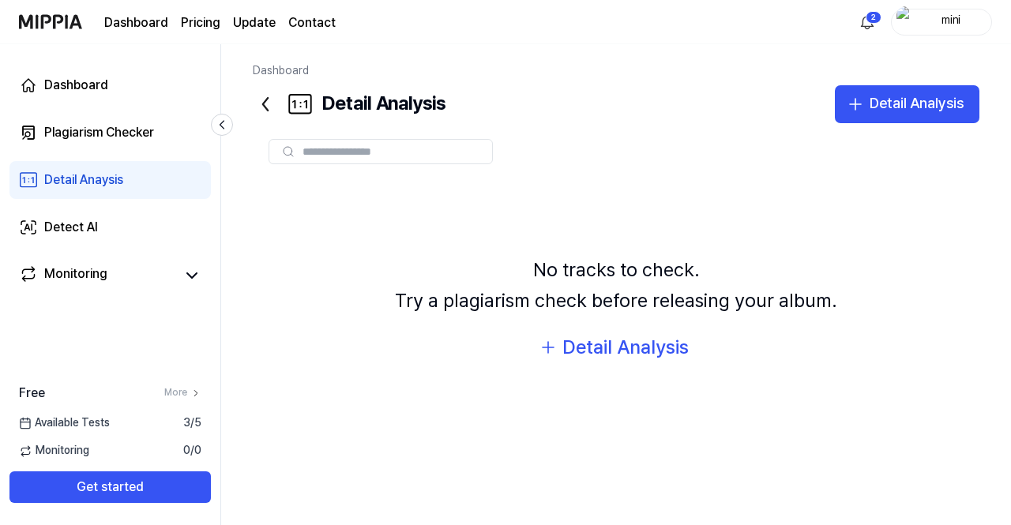
click at [269, 107] on icon at bounding box center [265, 104] width 25 height 25
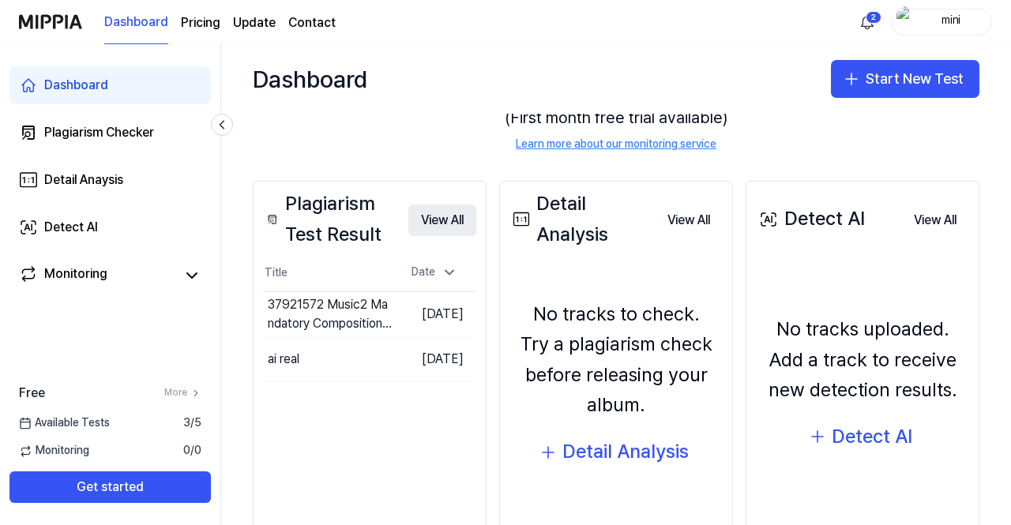
scroll to position [118, 0]
